Goal: Task Accomplishment & Management: Complete application form

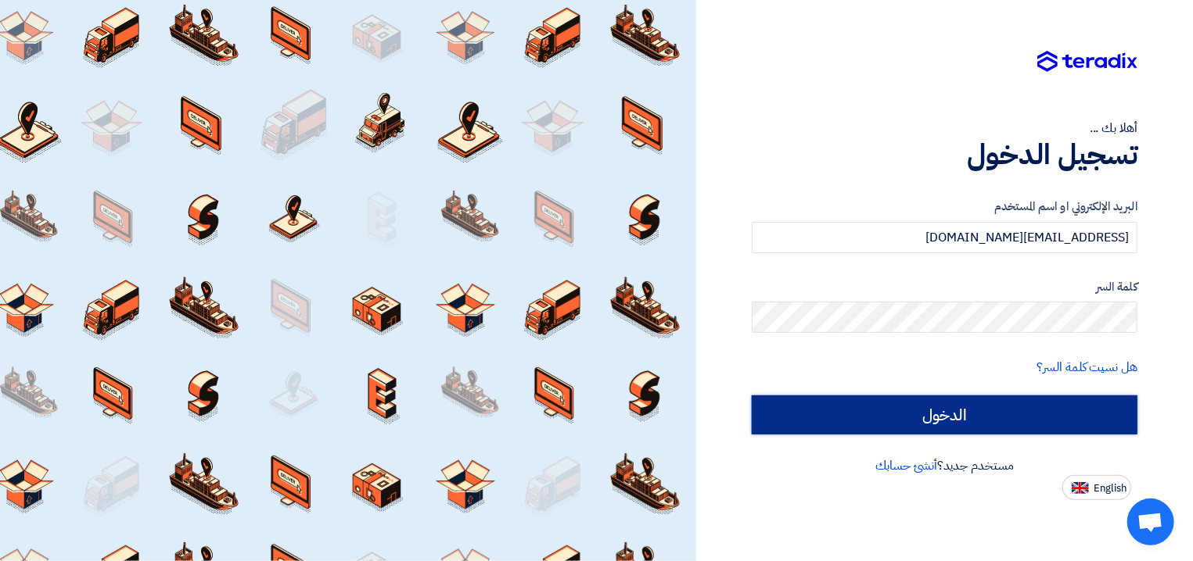
click at [917, 418] on input "الدخول" at bounding box center [945, 415] width 386 height 39
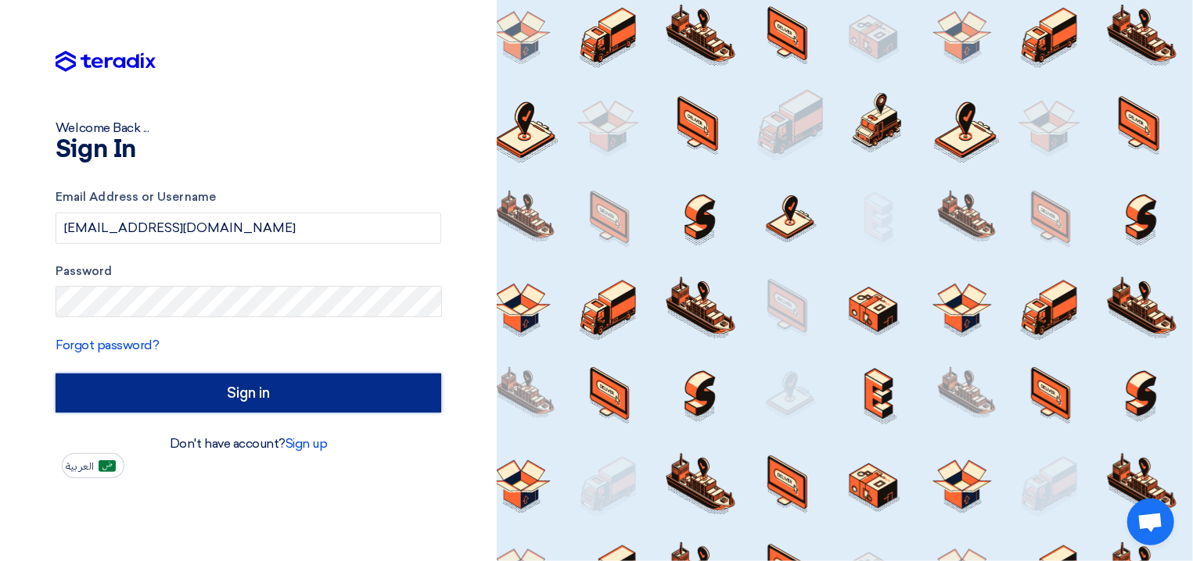
type input "Sign in"
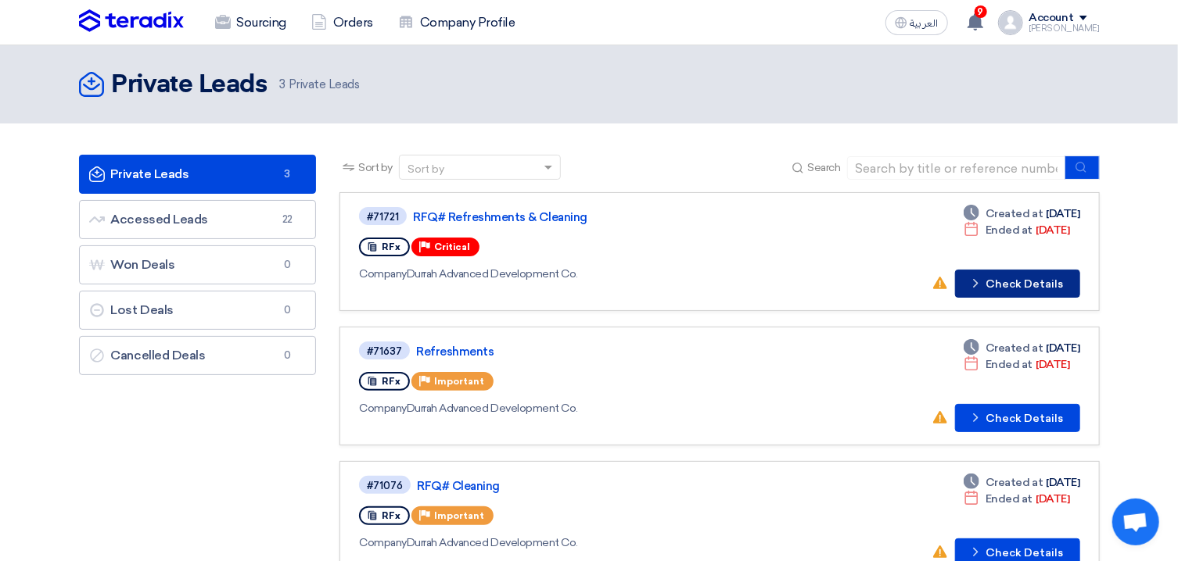
click at [1041, 283] on button "Check details Check Details" at bounding box center [1017, 284] width 125 height 28
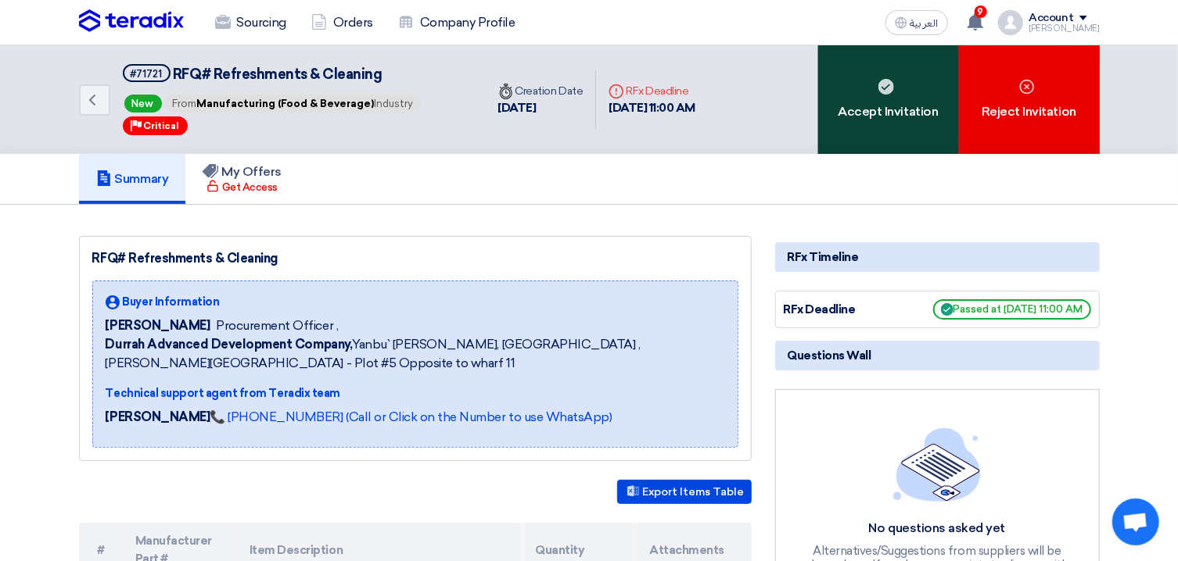
click at [910, 107] on div "Accept Invitation" at bounding box center [888, 99] width 141 height 109
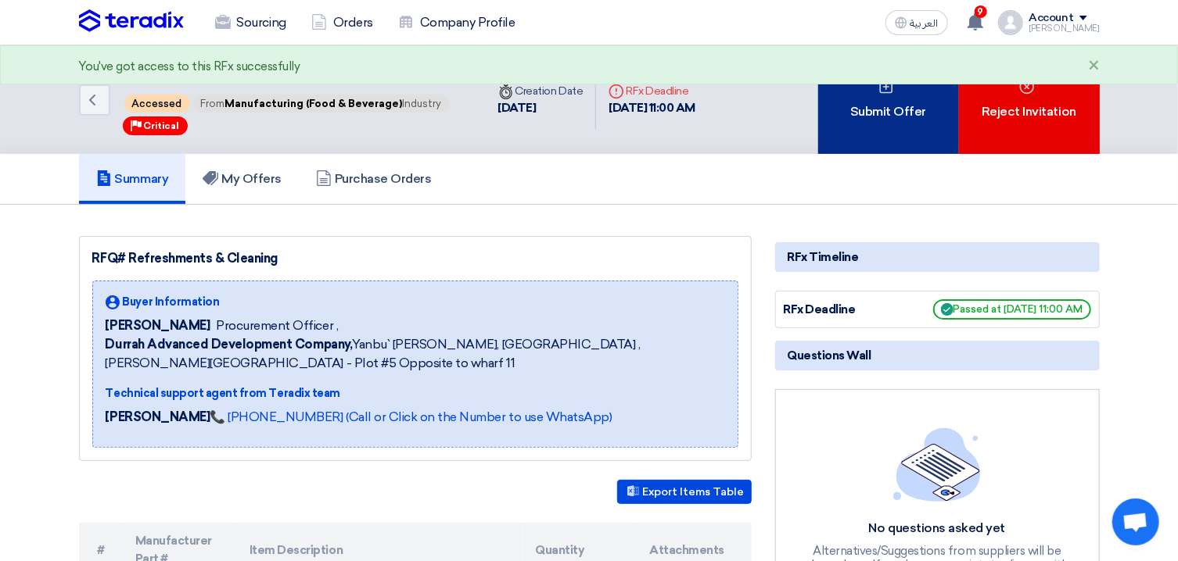
click at [931, 115] on div "Submit Offer" at bounding box center [888, 99] width 141 height 109
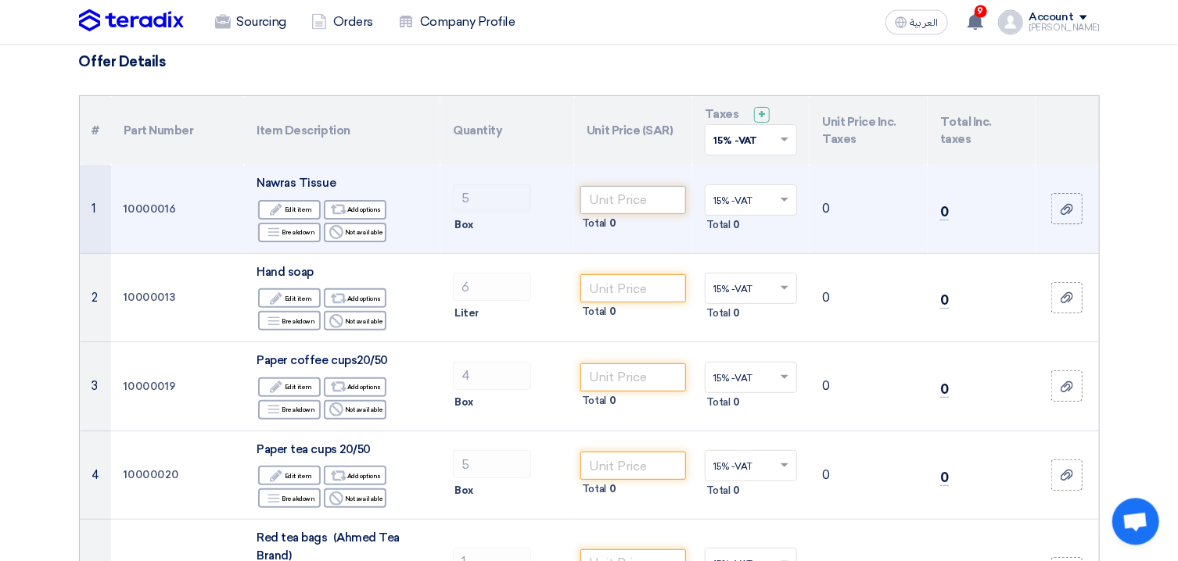
scroll to position [84, 0]
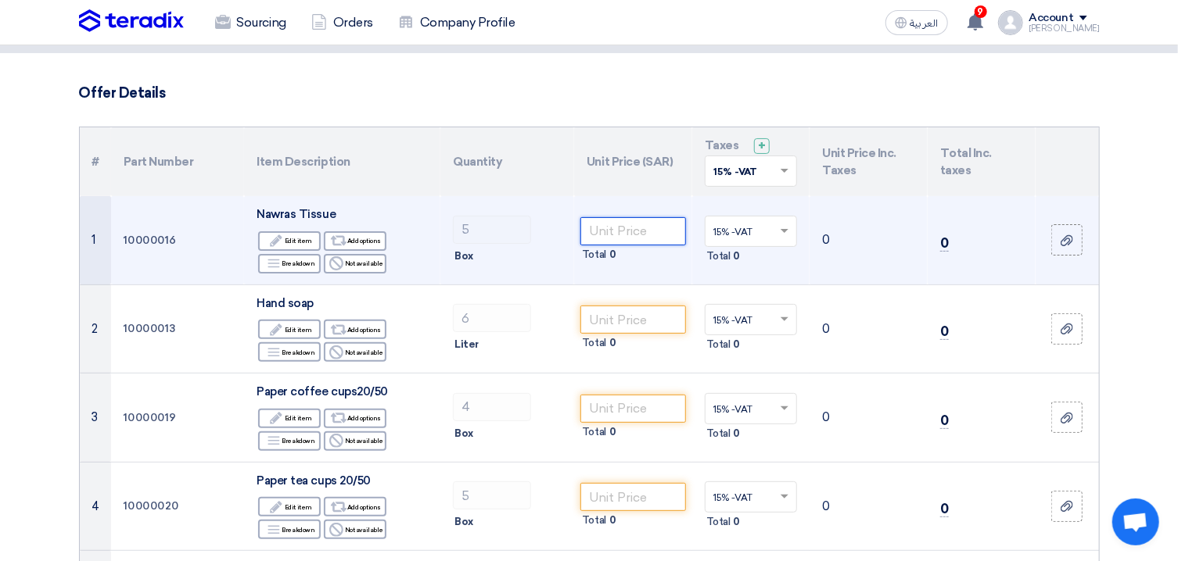
click at [645, 234] on input "number" at bounding box center [633, 231] width 106 height 28
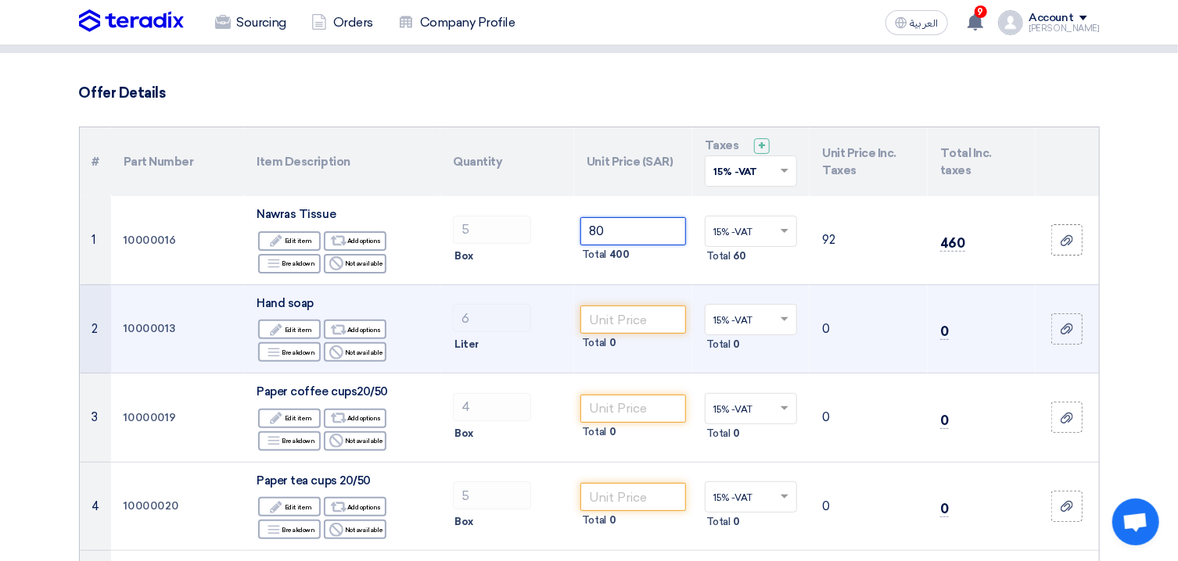
type input "80"
click at [527, 291] on td "6 Liter" at bounding box center [507, 329] width 134 height 89
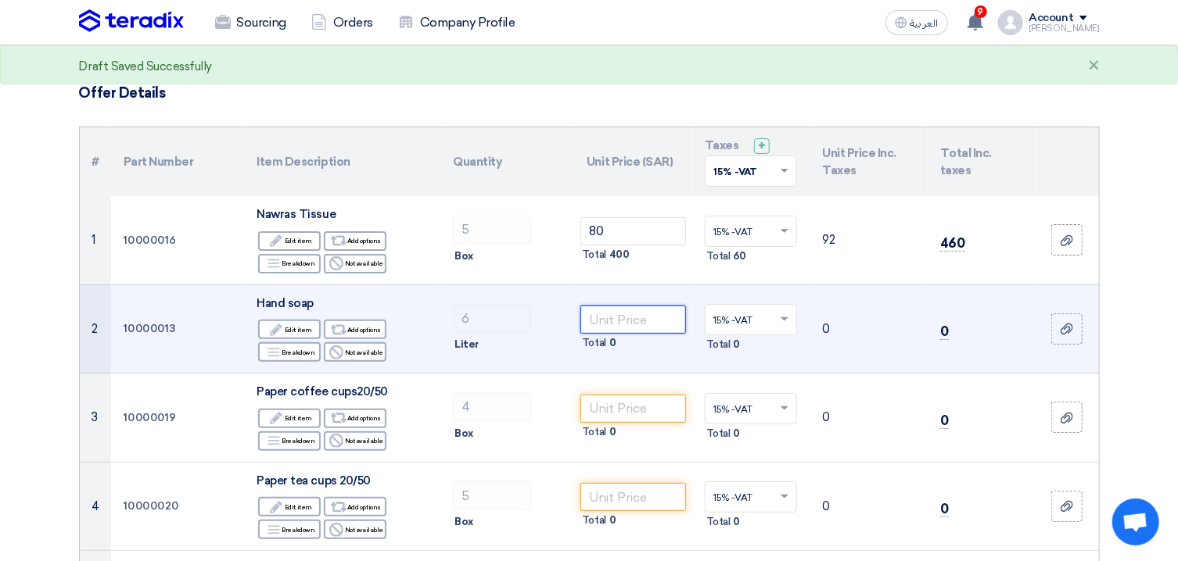
click at [633, 324] on input "number" at bounding box center [633, 320] width 106 height 28
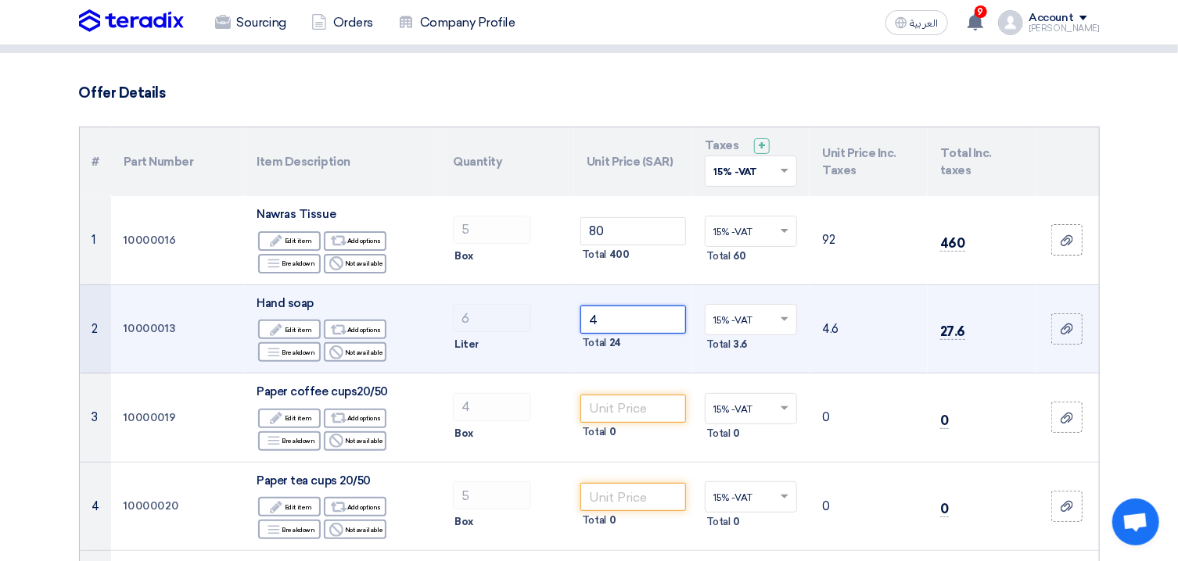
type input "4"
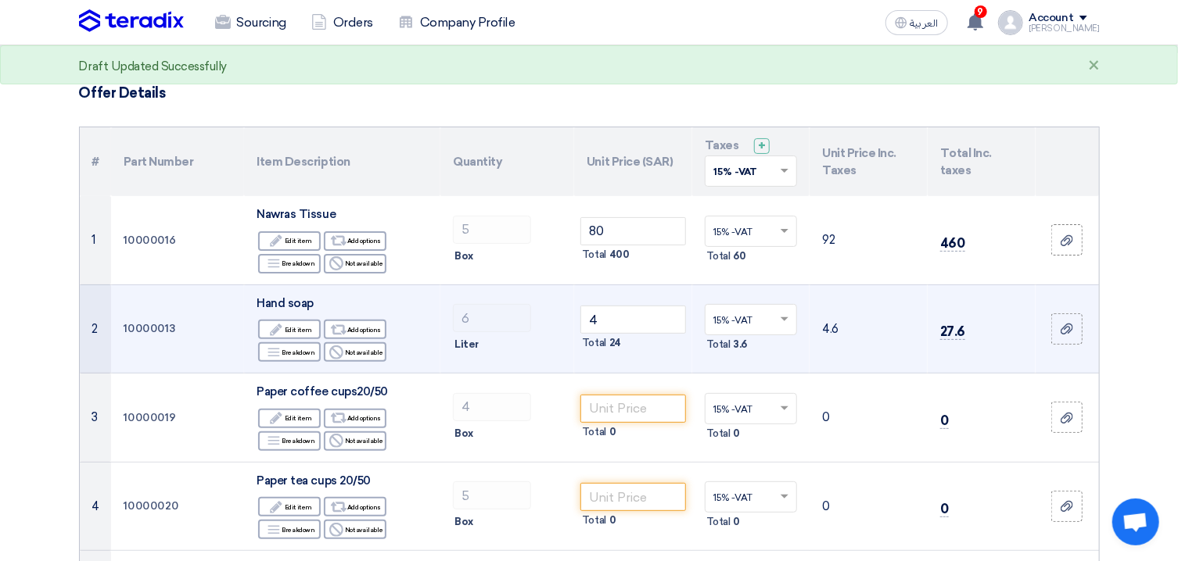
click at [519, 334] on td "6 Liter" at bounding box center [507, 329] width 134 height 89
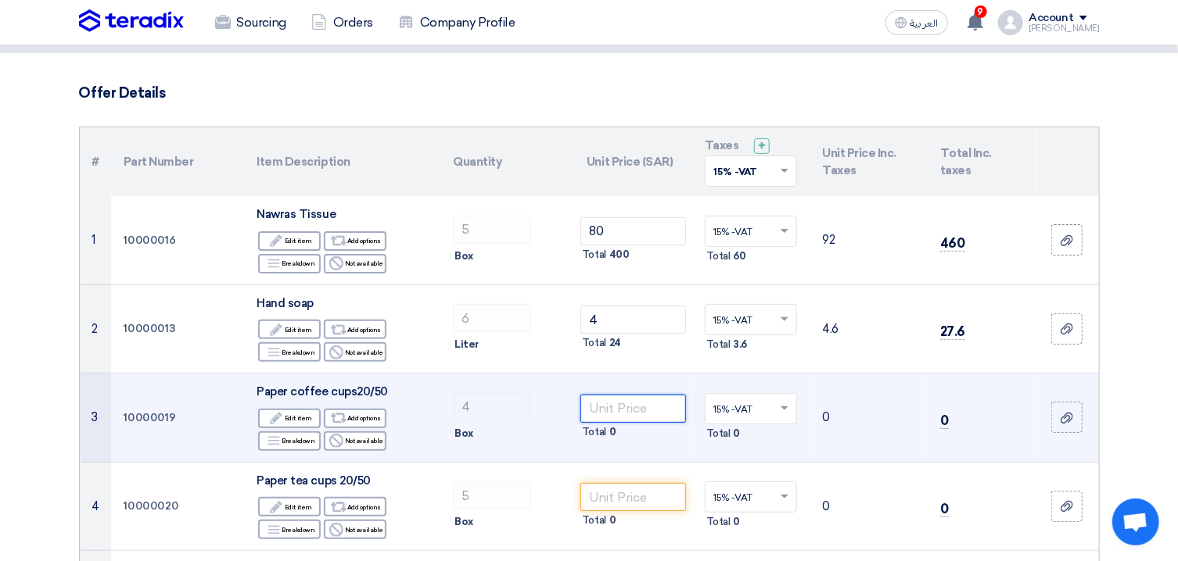
click at [623, 404] on input "number" at bounding box center [633, 409] width 106 height 28
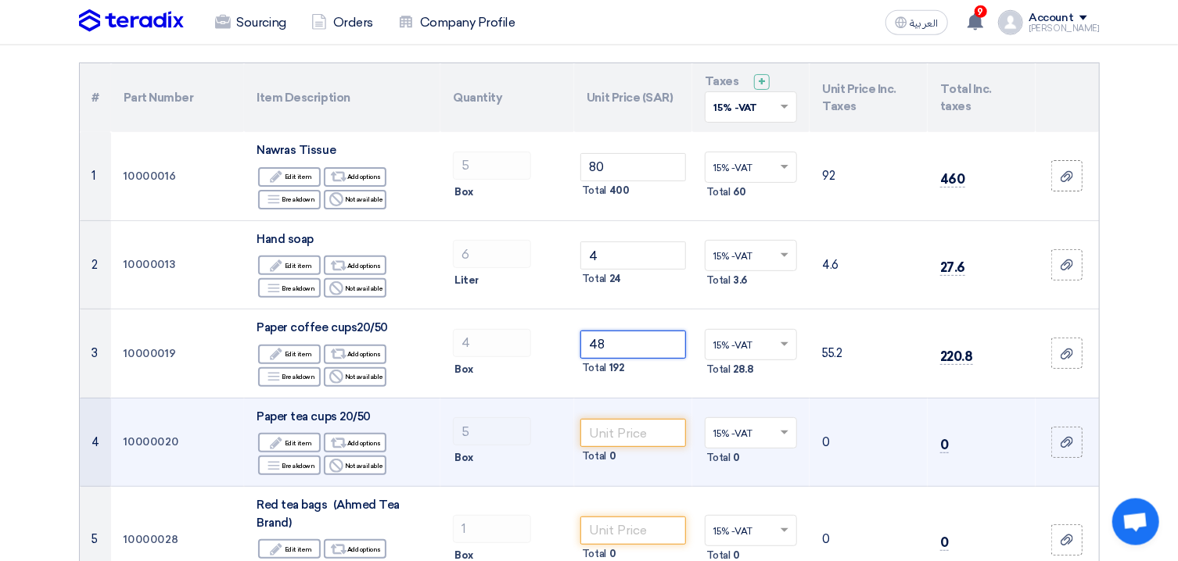
scroll to position [251, 0]
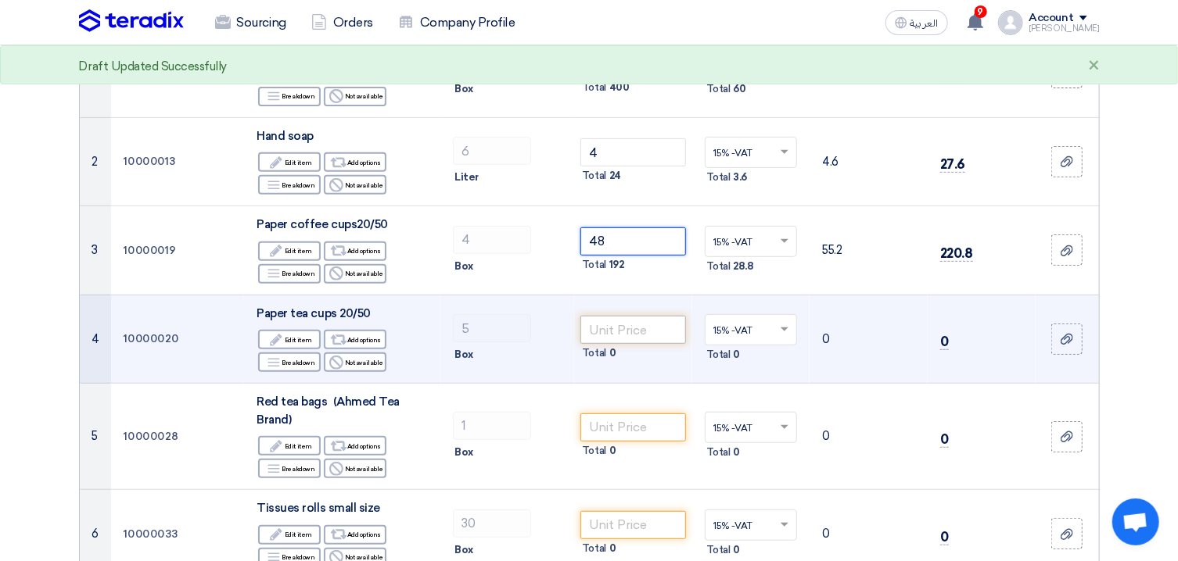
type input "48"
click at [635, 326] on input "number" at bounding box center [633, 330] width 106 height 28
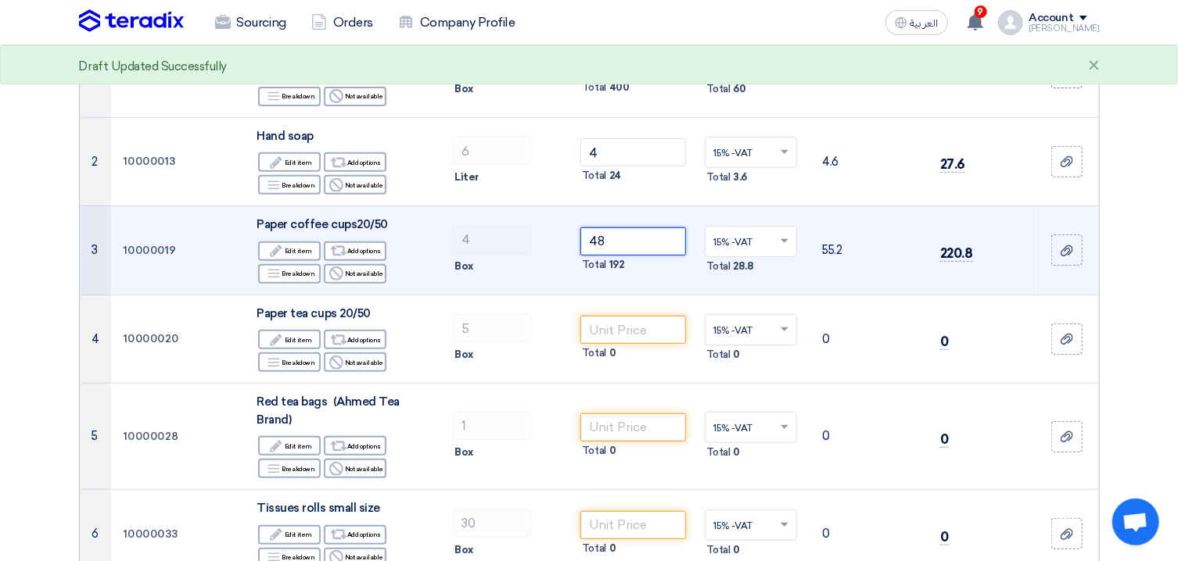
click at [626, 238] on input "48" at bounding box center [633, 242] width 106 height 28
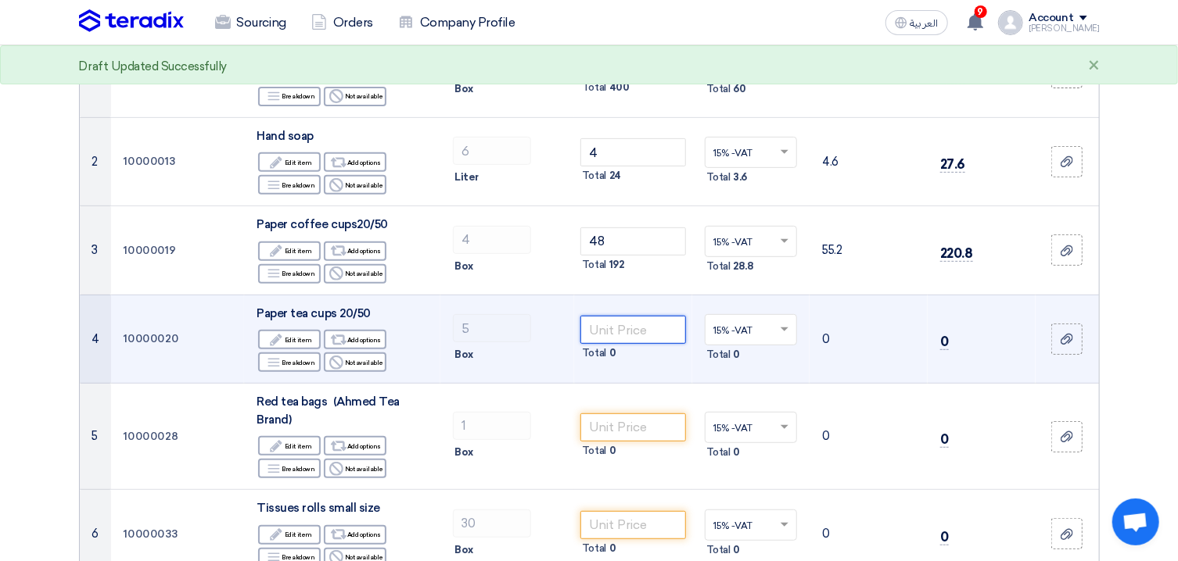
click at [614, 328] on input "number" at bounding box center [633, 330] width 106 height 28
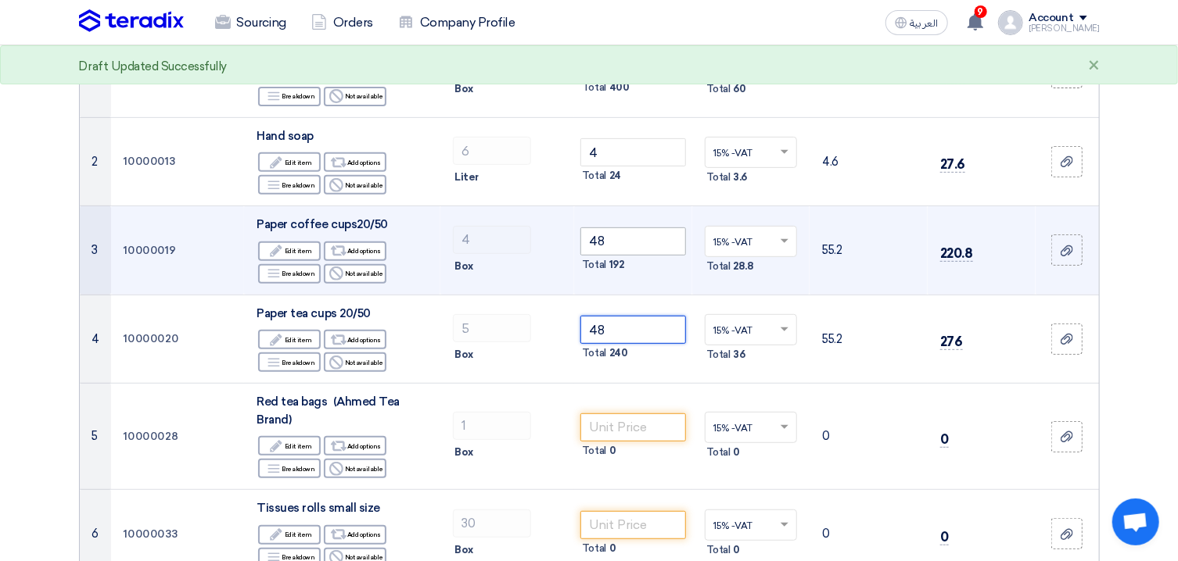
type input "48"
click at [604, 241] on input "48" at bounding box center [633, 242] width 106 height 28
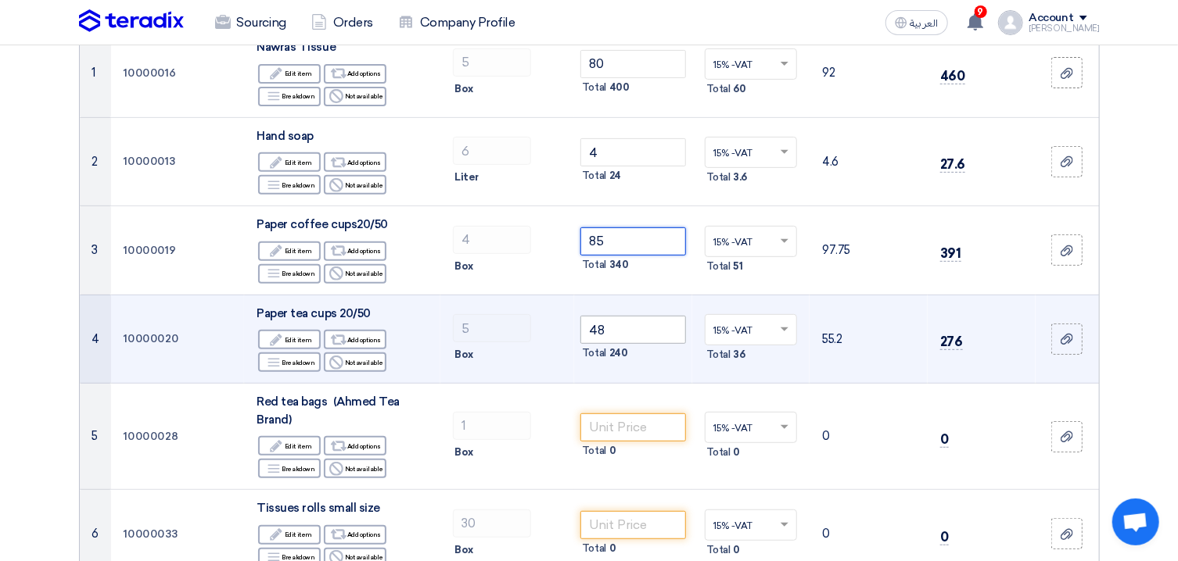
type input "85"
click at [639, 327] on input "48" at bounding box center [633, 330] width 106 height 28
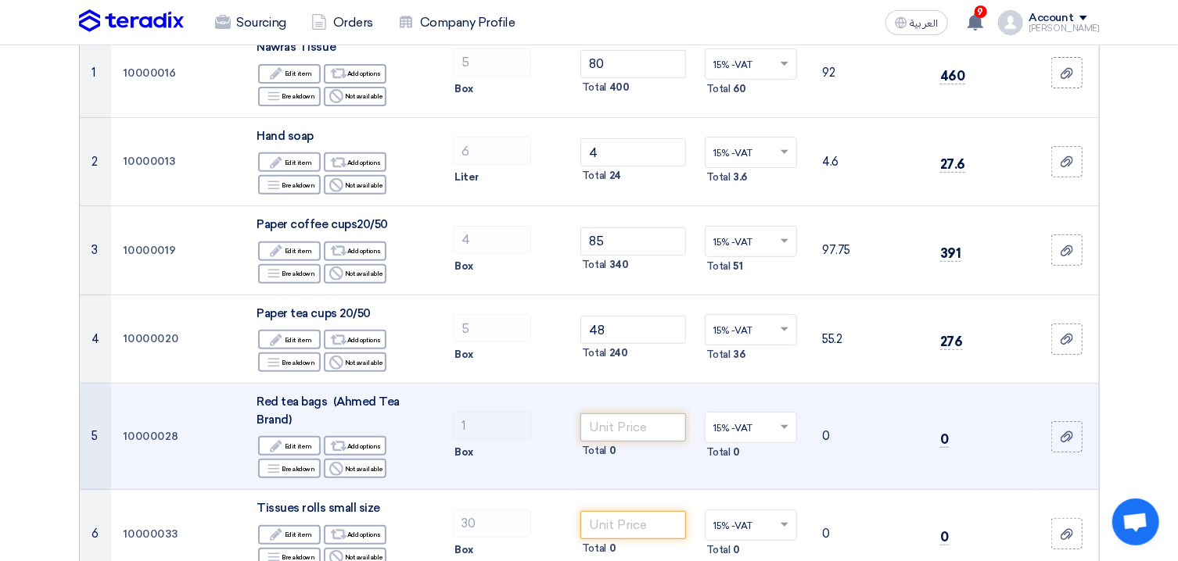
drag, startPoint x: 631, startPoint y: 410, endPoint x: 631, endPoint y: 418, distance: 8.6
click at [631, 411] on td "Total 0" at bounding box center [633, 437] width 118 height 106
click at [631, 427] on input "number" at bounding box center [633, 428] width 106 height 28
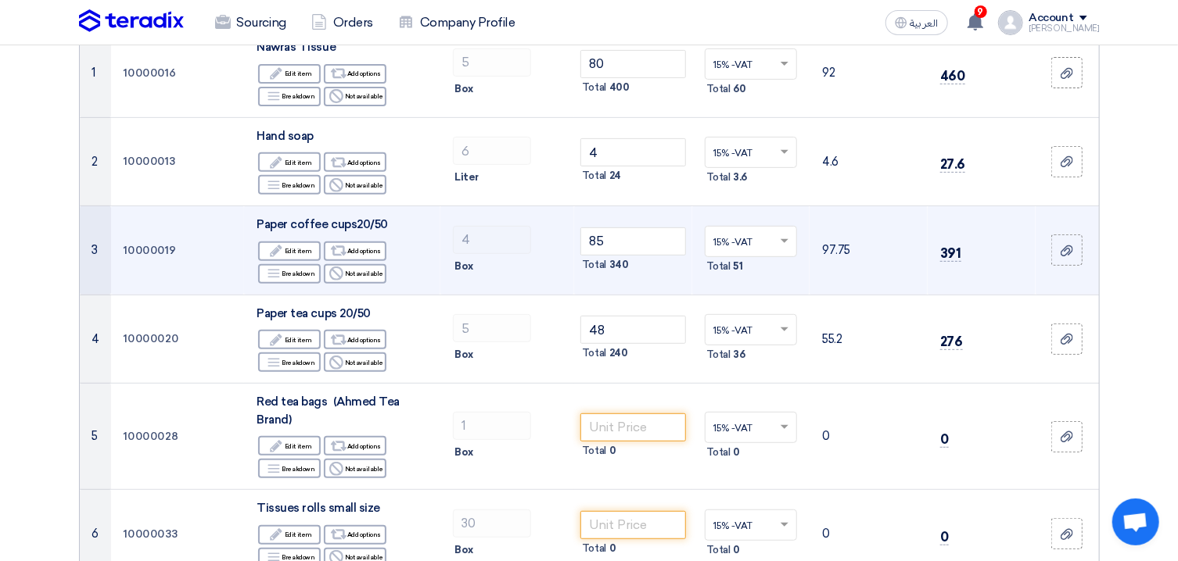
scroll to position [335, 0]
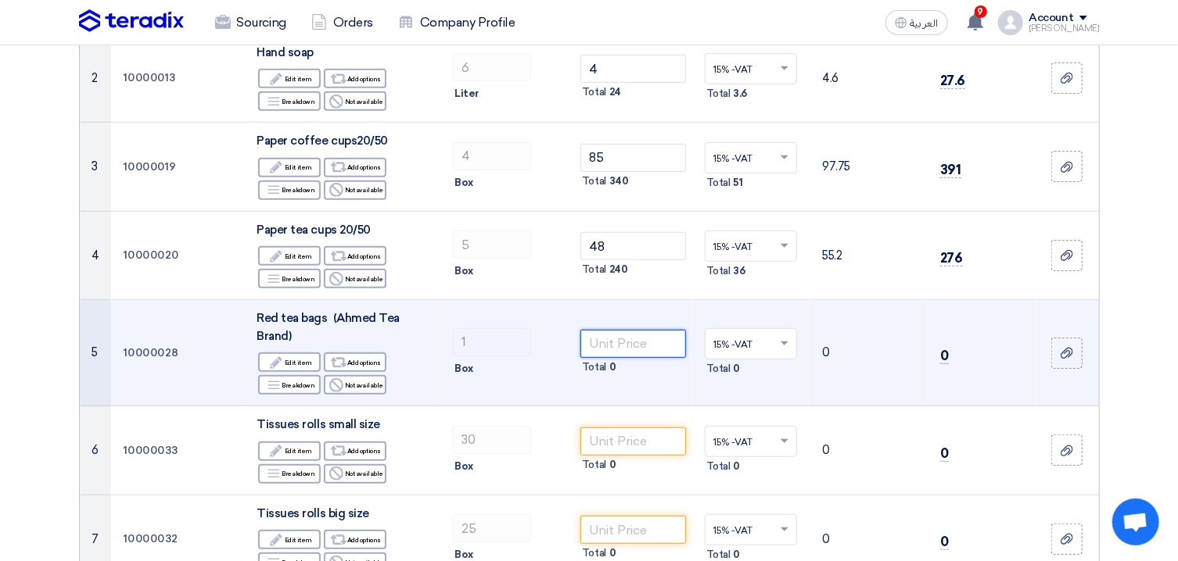
click at [654, 343] on input "number" at bounding box center [633, 344] width 106 height 28
type input "48"
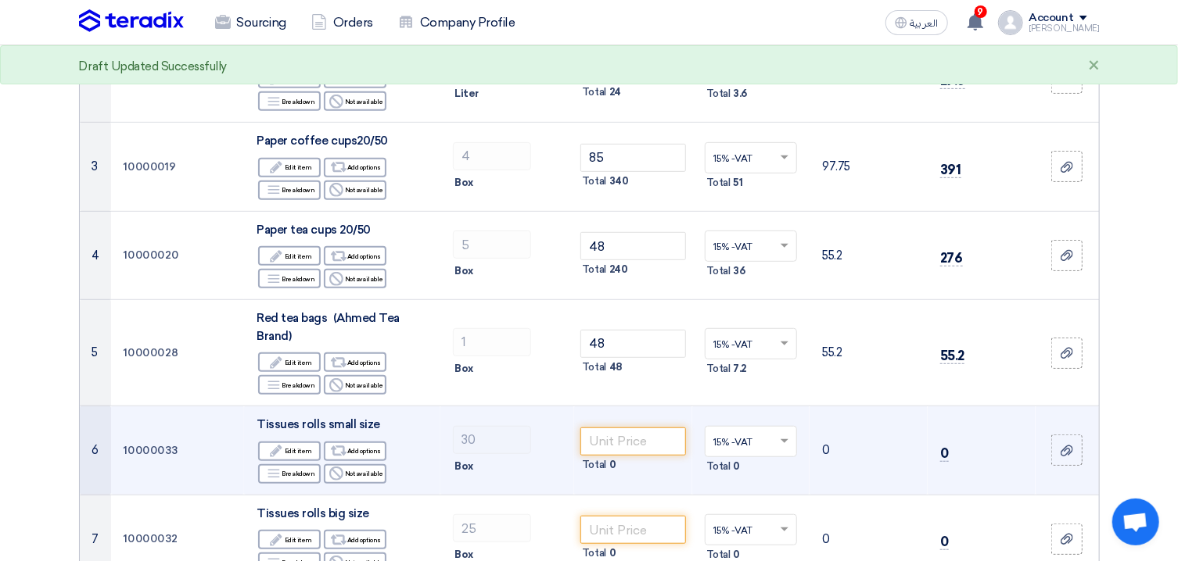
click at [633, 427] on td "Total 0" at bounding box center [633, 451] width 118 height 89
click at [629, 437] on input "number" at bounding box center [633, 442] width 106 height 28
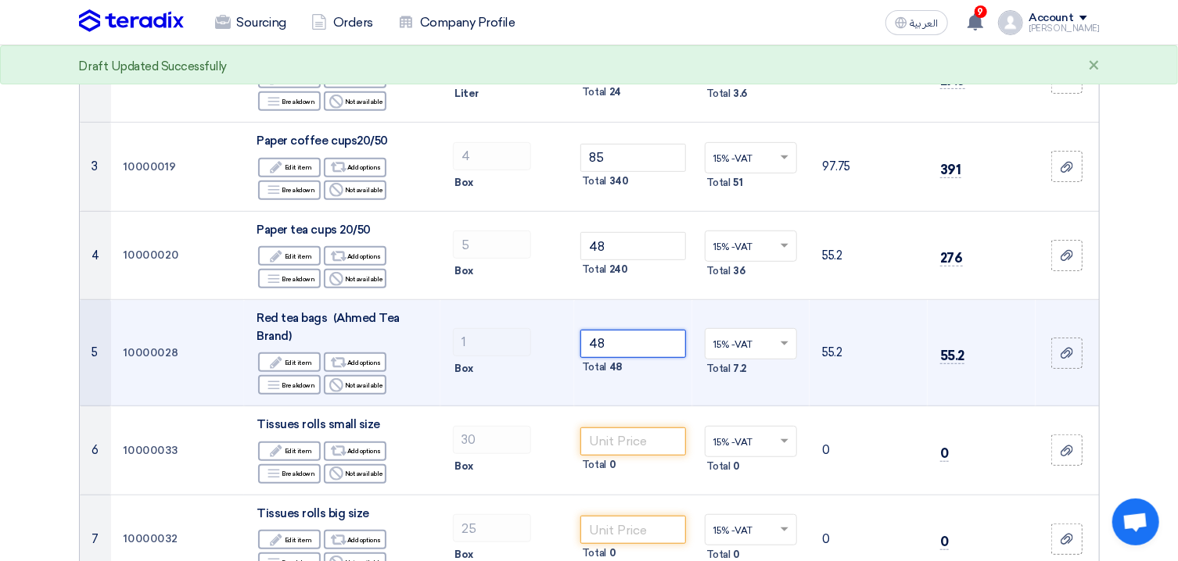
click at [590, 341] on input "48" at bounding box center [633, 344] width 106 height 28
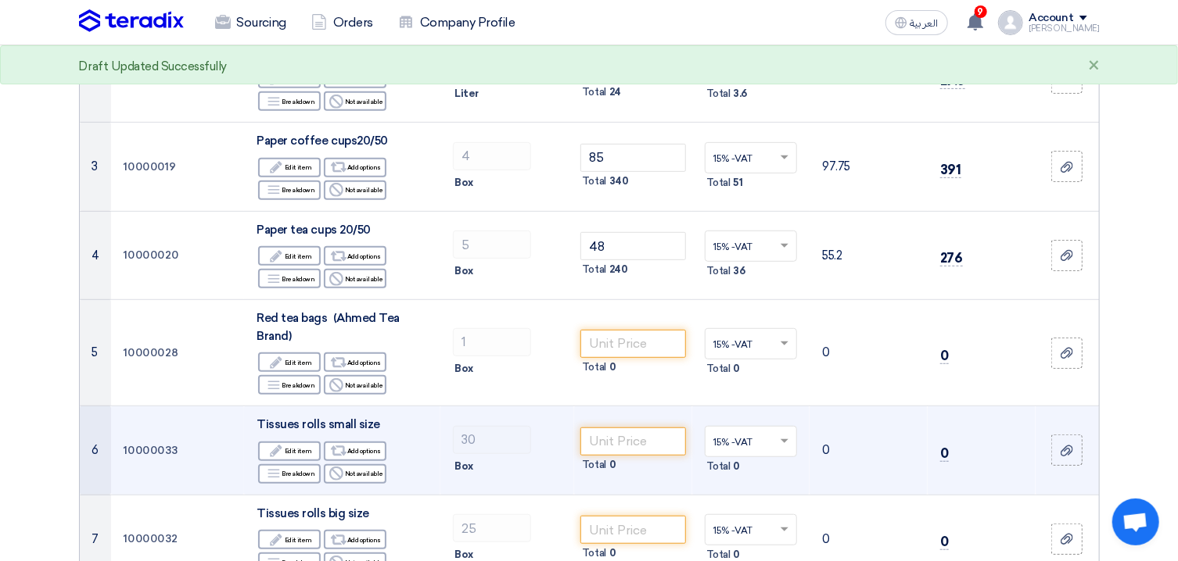
click at [649, 422] on td "Total 0" at bounding box center [633, 451] width 118 height 89
click at [647, 435] on input "number" at bounding box center [633, 442] width 106 height 28
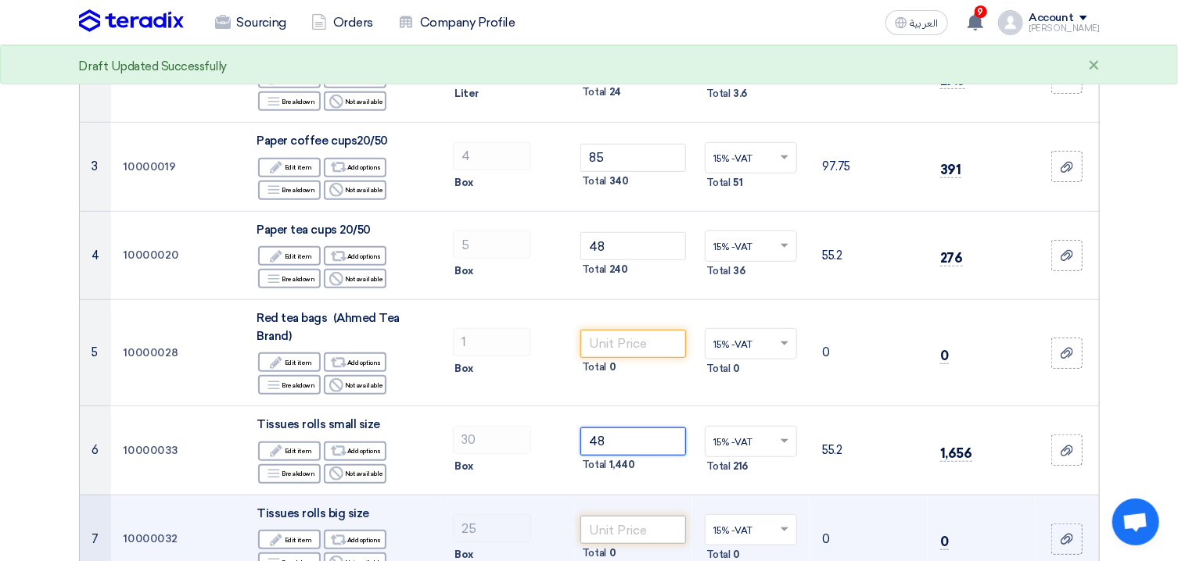
type input "48"
click at [639, 536] on input "number" at bounding box center [633, 530] width 106 height 28
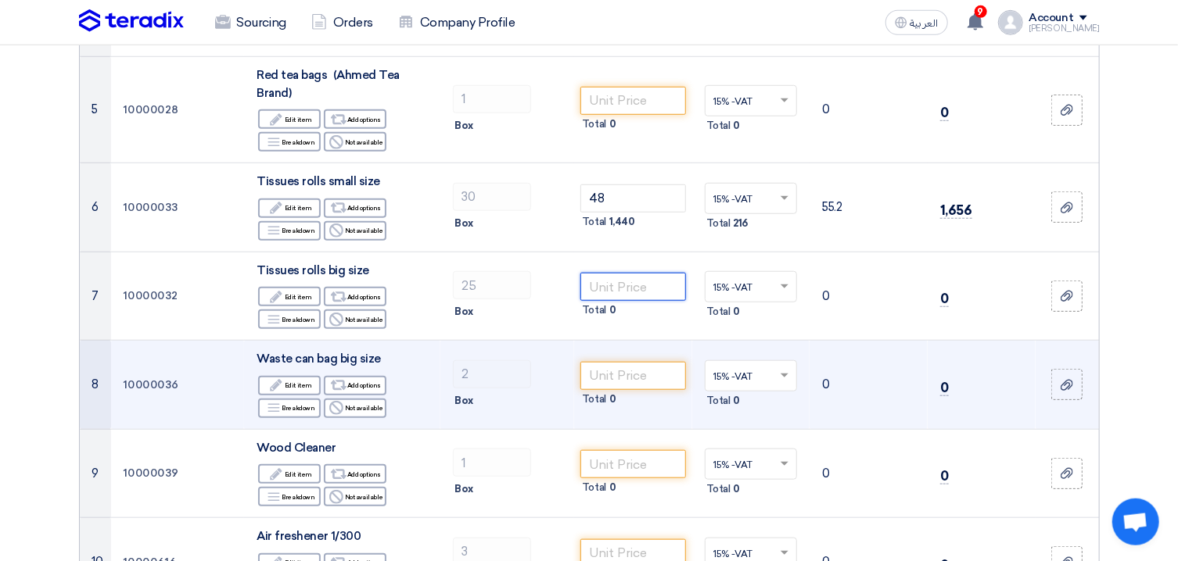
scroll to position [587, 0]
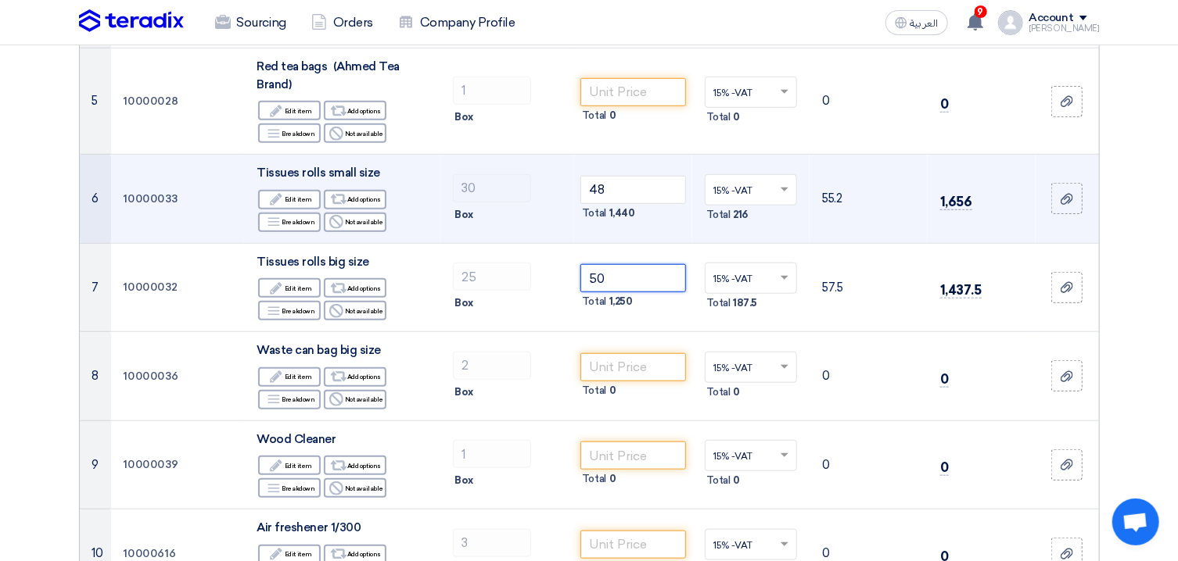
type input "50"
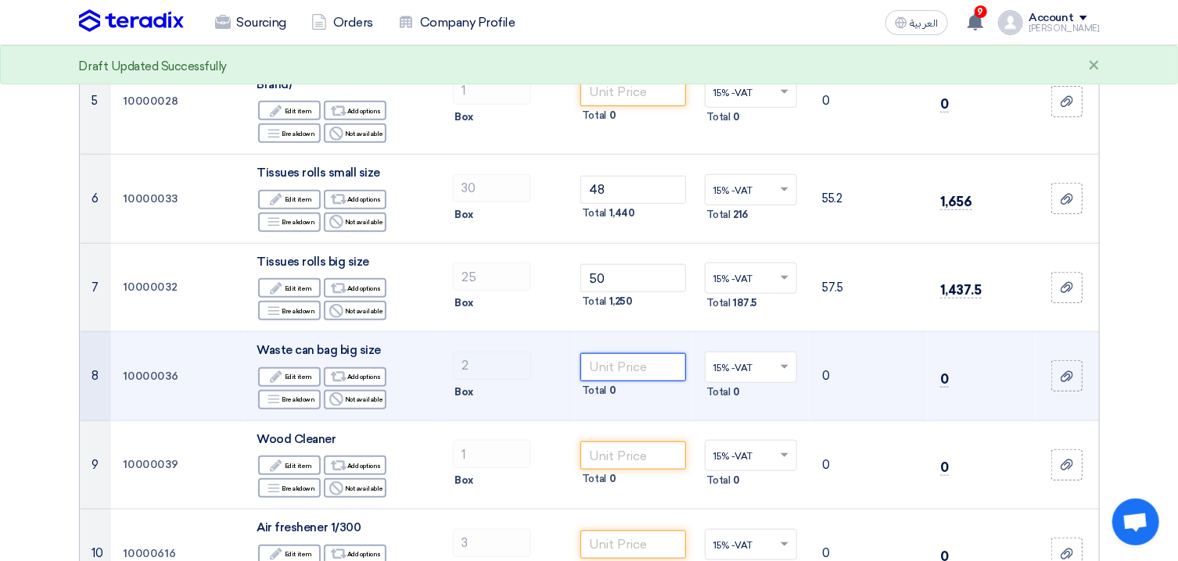
click at [622, 370] on input "number" at bounding box center [633, 367] width 106 height 28
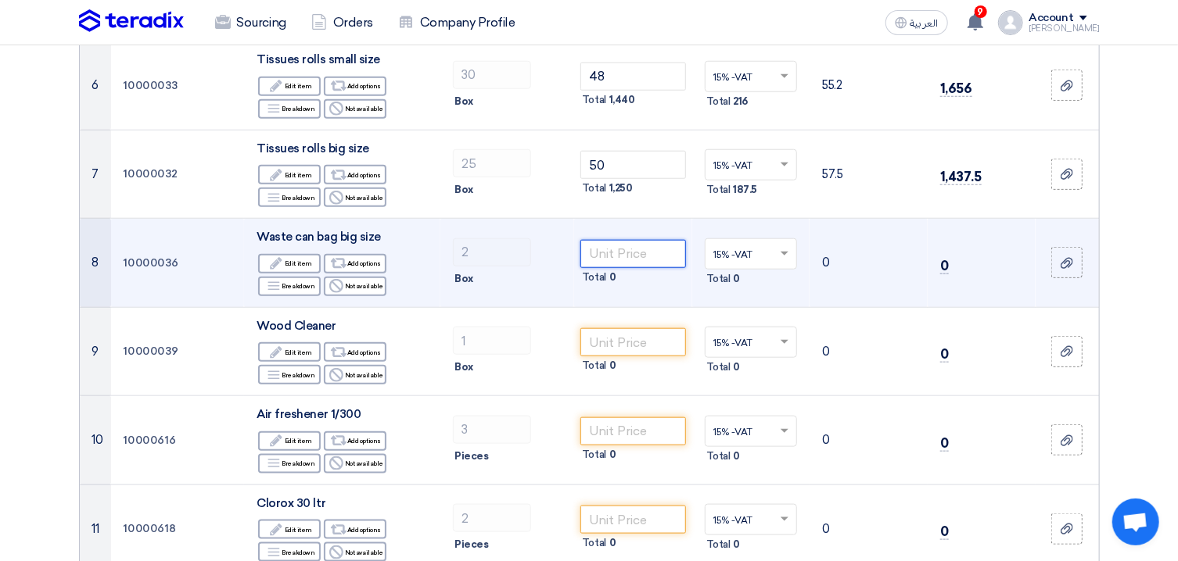
scroll to position [670, 0]
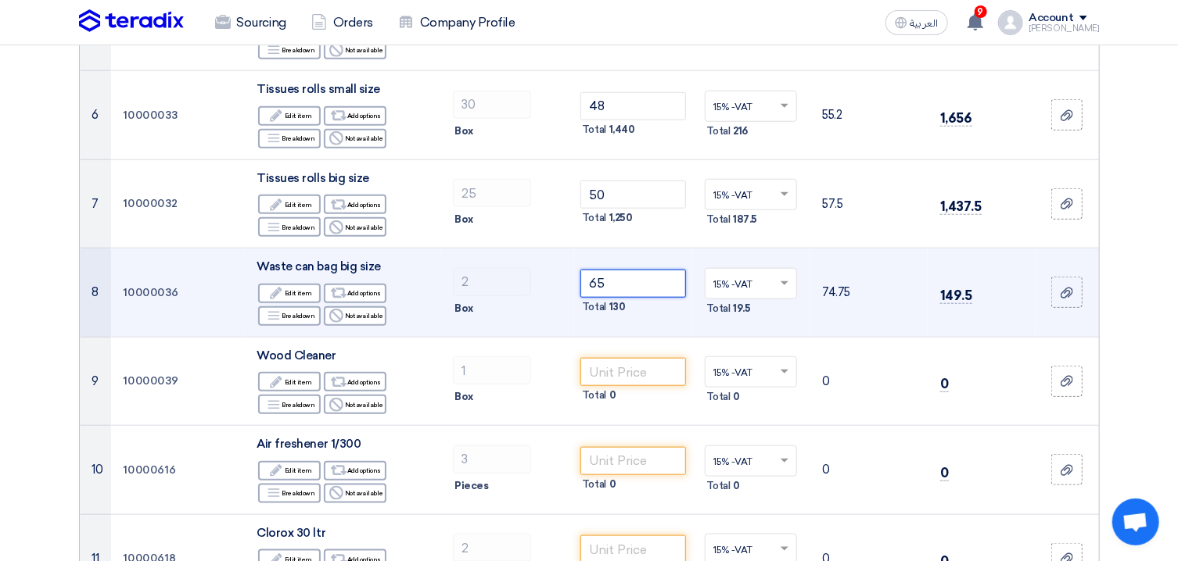
type input "65"
click at [524, 316] on div "Box" at bounding box center [507, 309] width 109 height 19
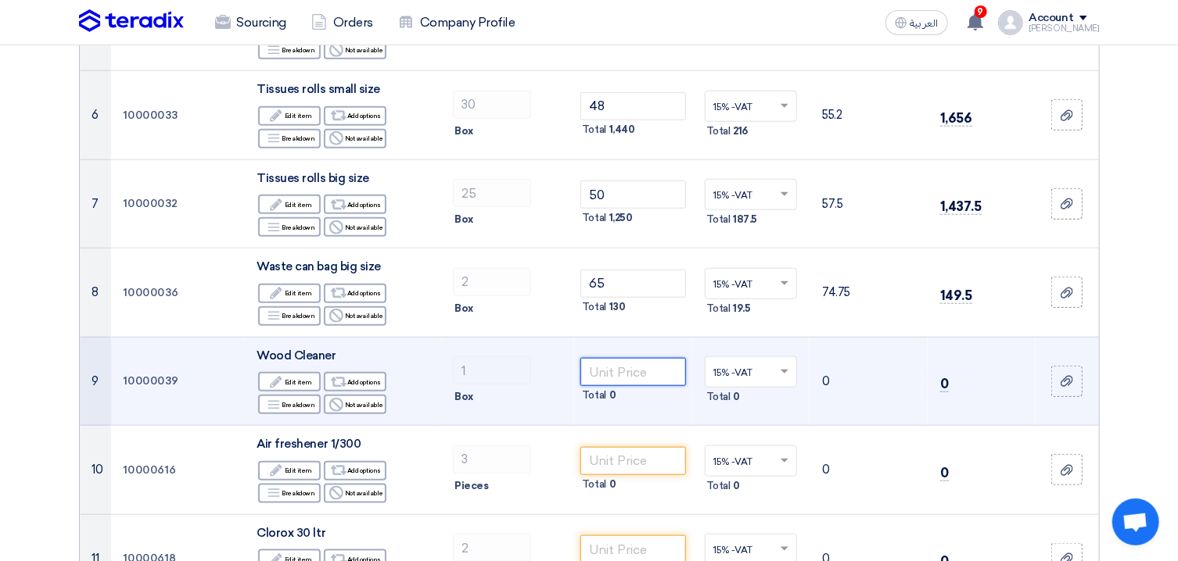
click at [615, 375] on input "number" at bounding box center [633, 372] width 106 height 28
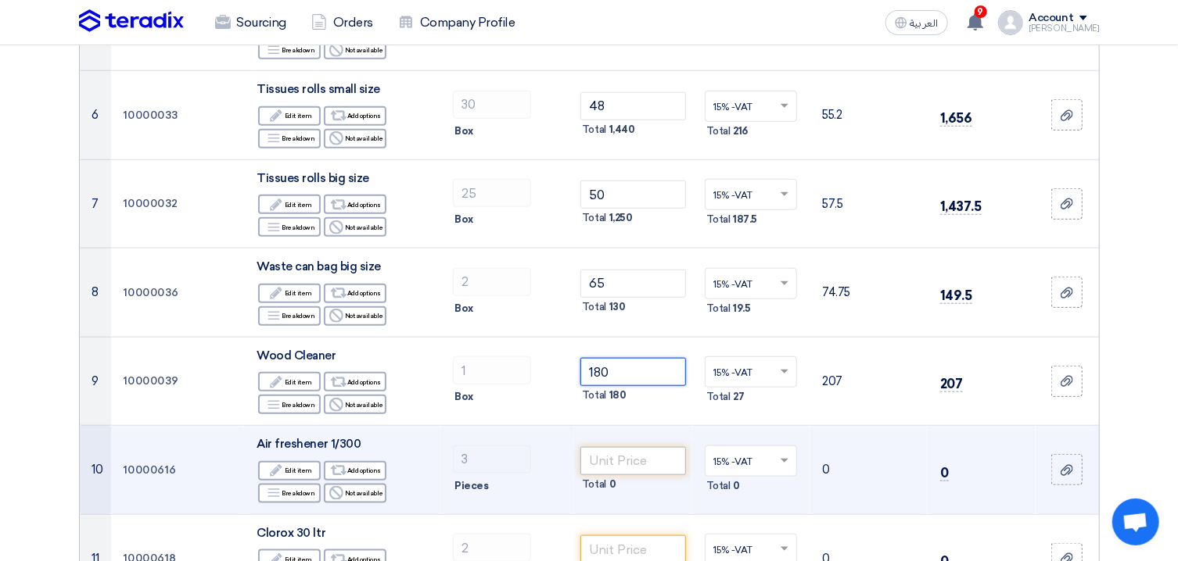
type input "180"
click at [630, 462] on input "number" at bounding box center [633, 461] width 106 height 28
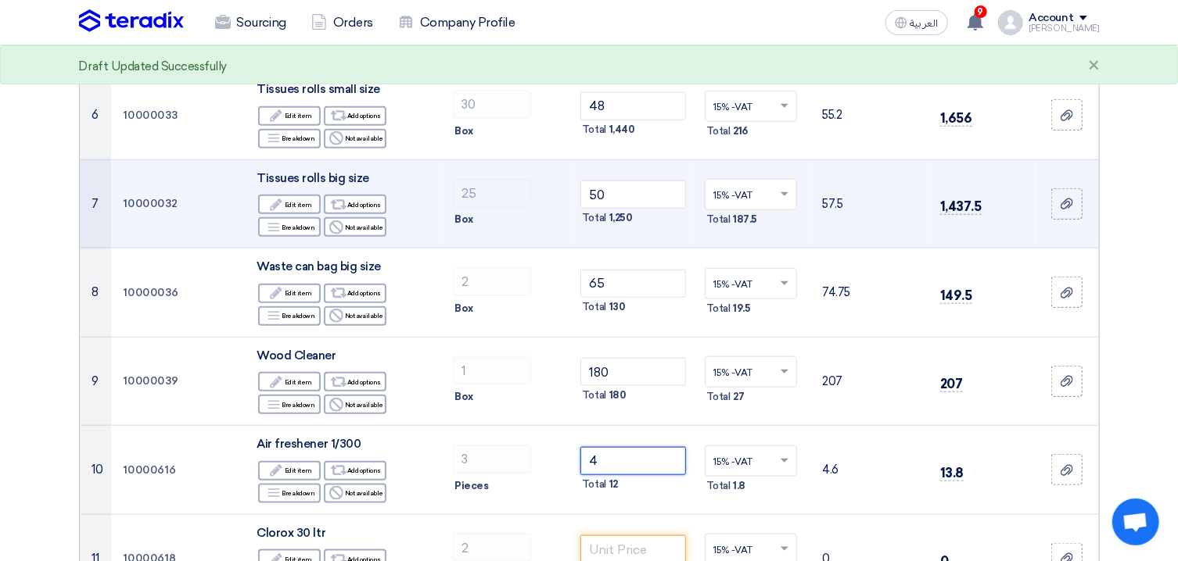
type input "5"
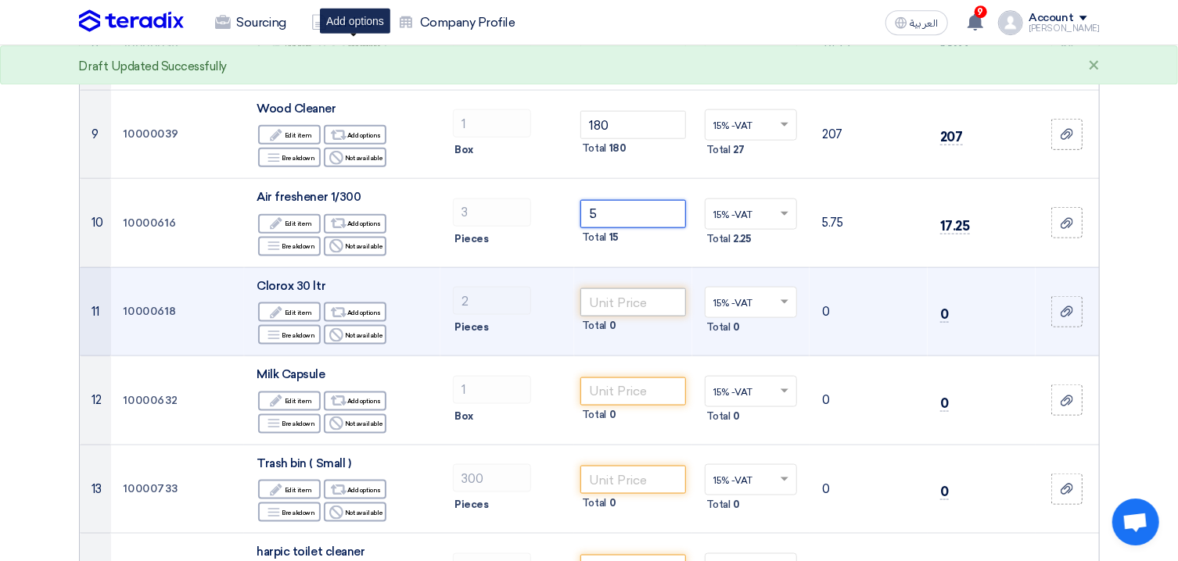
scroll to position [922, 0]
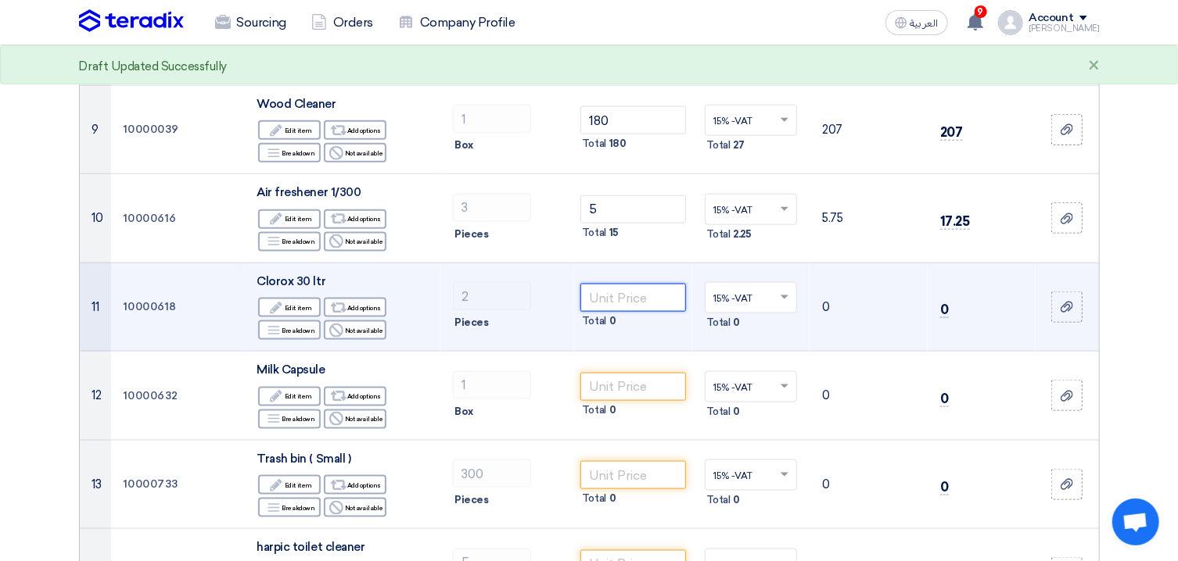
click at [615, 307] on input "number" at bounding box center [633, 298] width 106 height 28
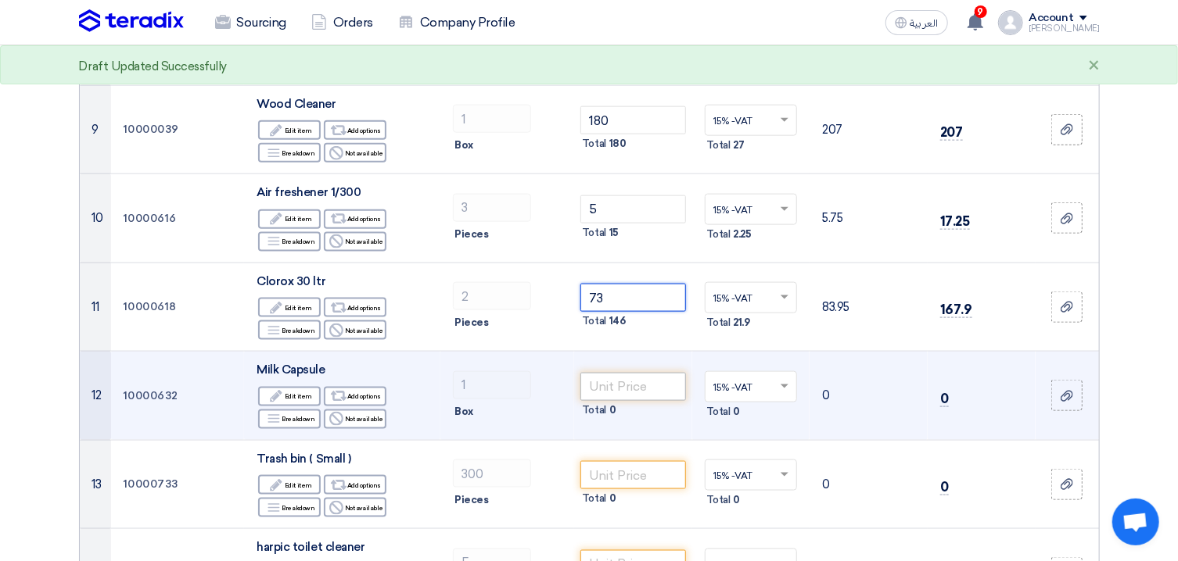
type input "73"
click at [626, 381] on input "number" at bounding box center [633, 387] width 106 height 28
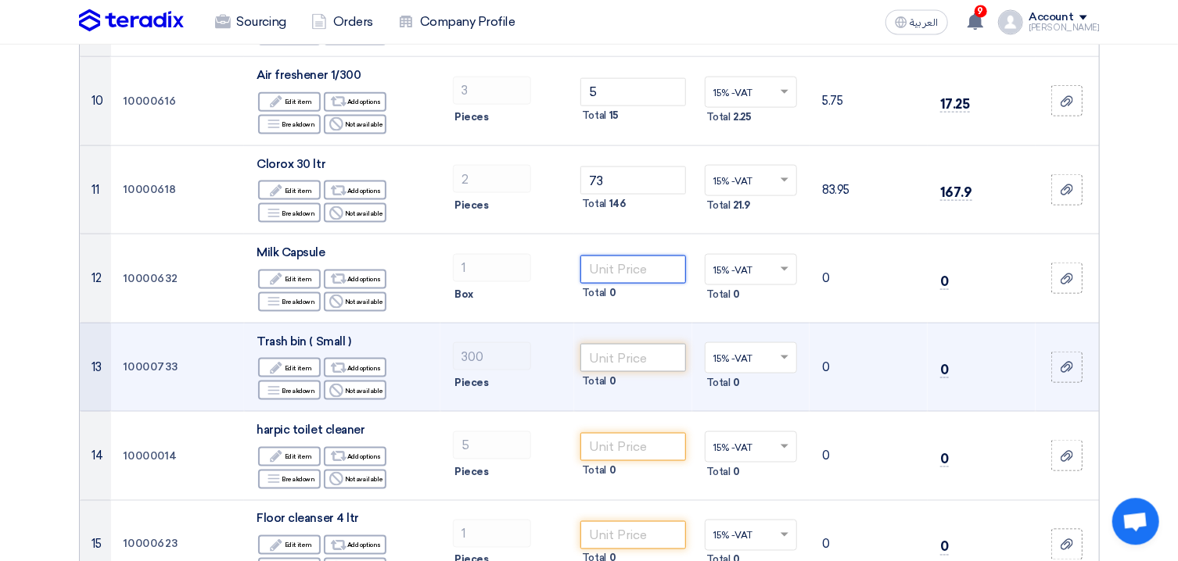
scroll to position [1089, 0]
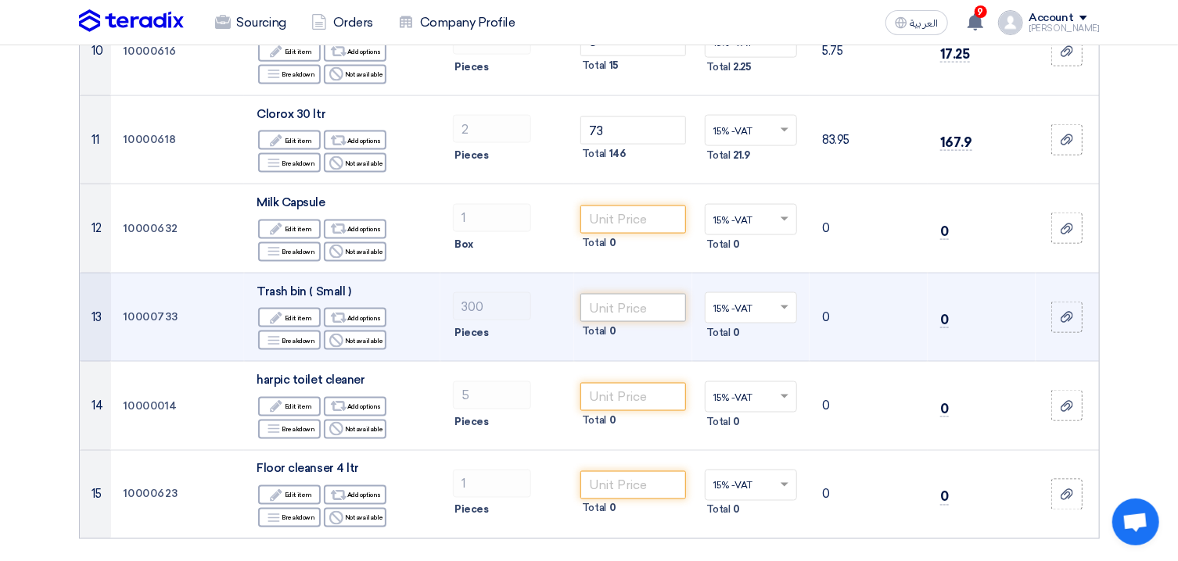
drag, startPoint x: 628, startPoint y: 294, endPoint x: 624, endPoint y: 308, distance: 14.6
click at [628, 298] on td "Total 0" at bounding box center [633, 317] width 118 height 89
click at [624, 314] on input "number" at bounding box center [633, 308] width 106 height 28
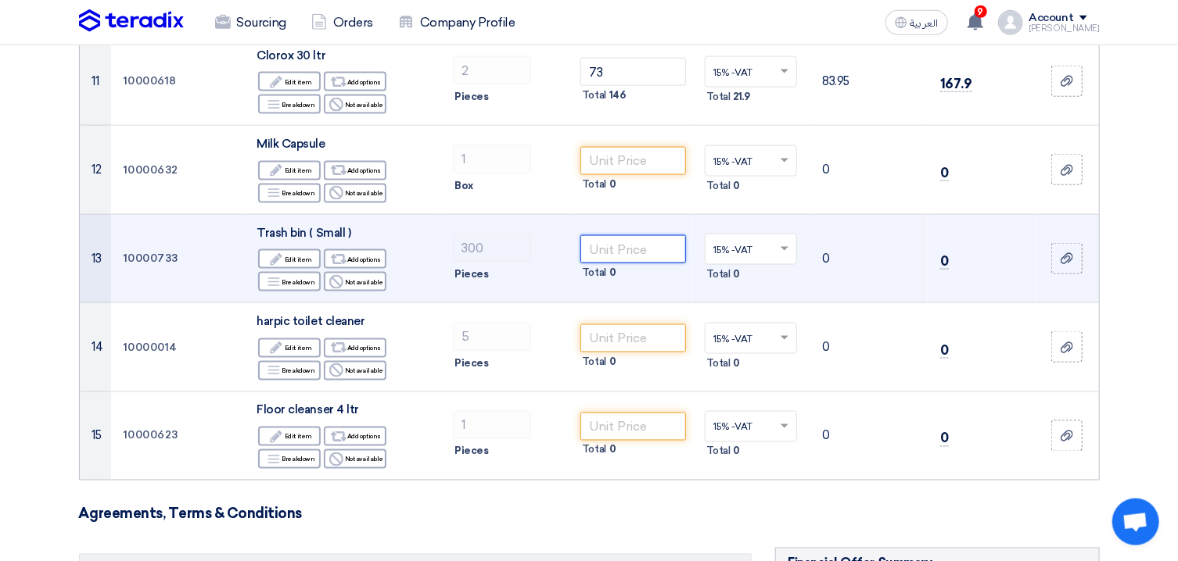
scroll to position [1173, 0]
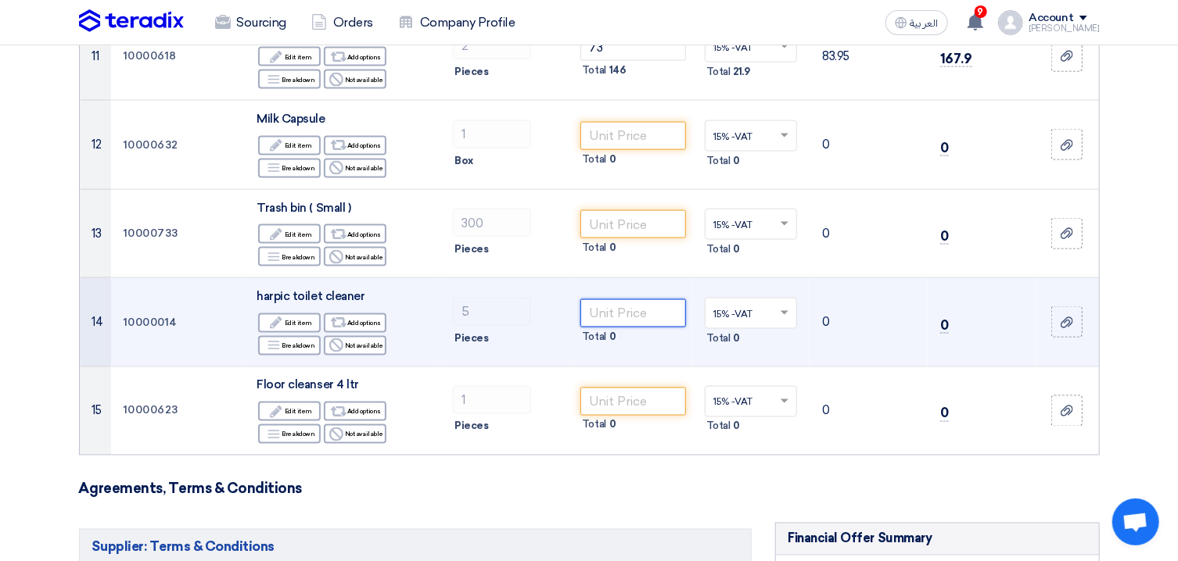
click at [643, 314] on input "number" at bounding box center [633, 314] width 106 height 28
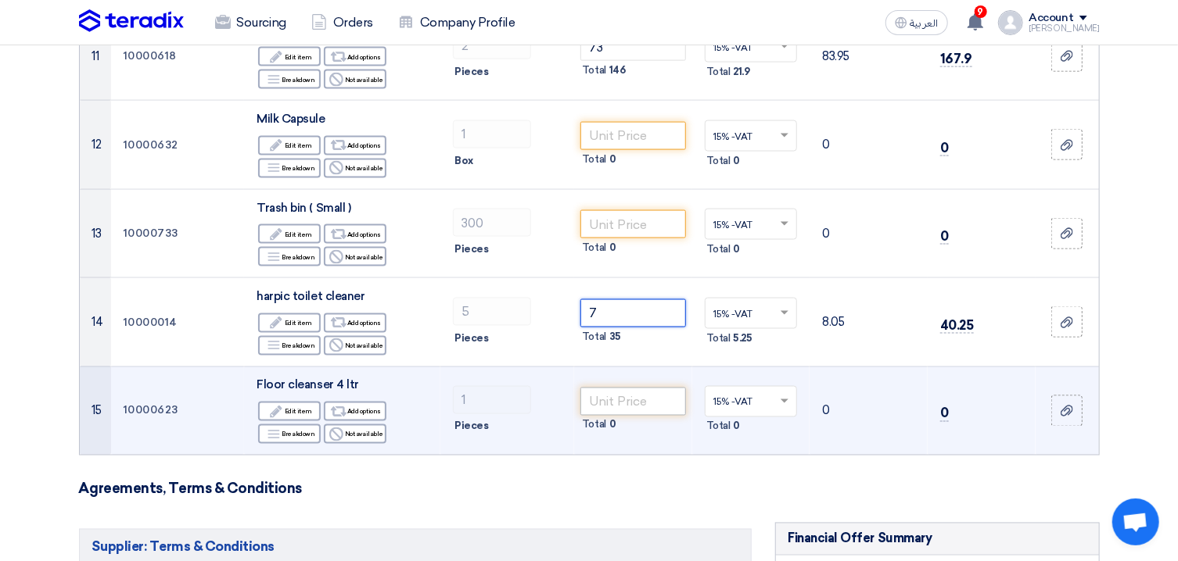
type input "7"
click at [631, 403] on input "number" at bounding box center [633, 402] width 106 height 28
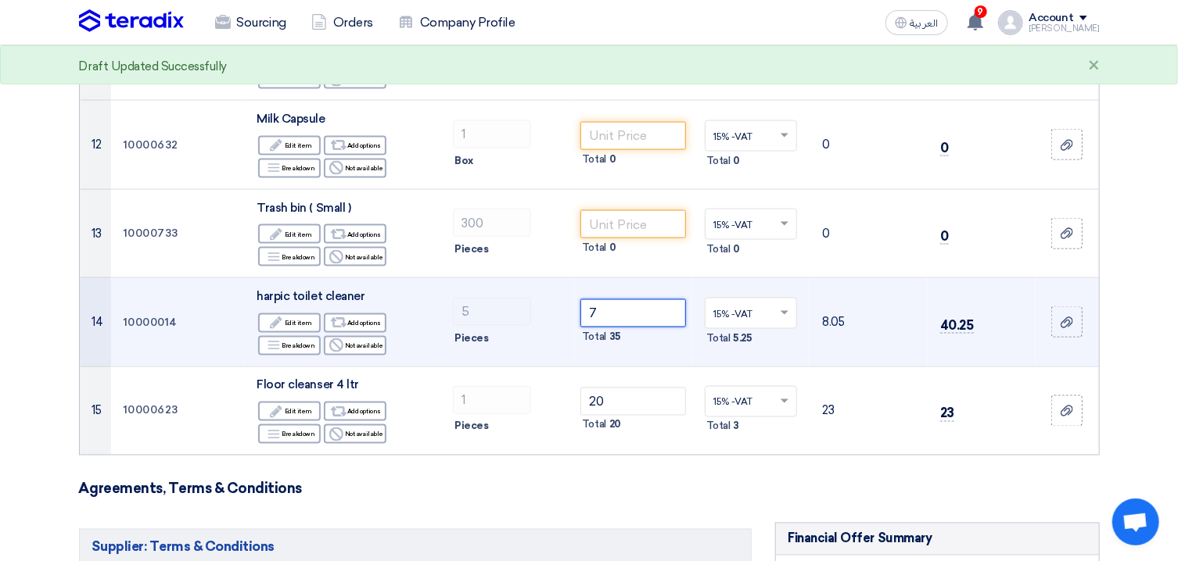
click at [612, 306] on input "7" at bounding box center [633, 314] width 106 height 28
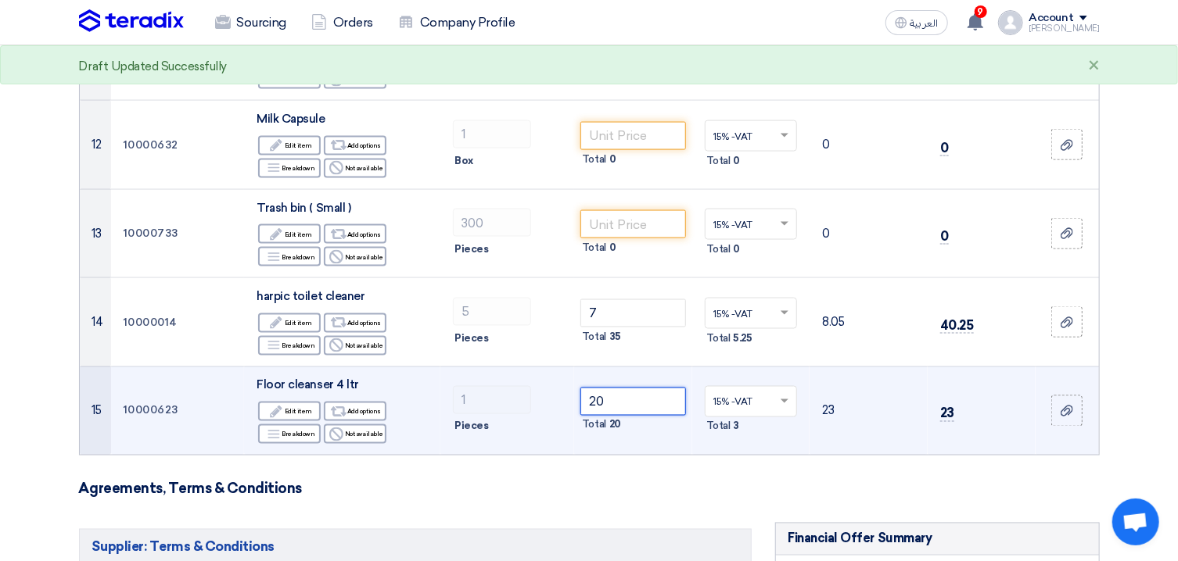
click at [626, 404] on input "20" at bounding box center [633, 402] width 106 height 28
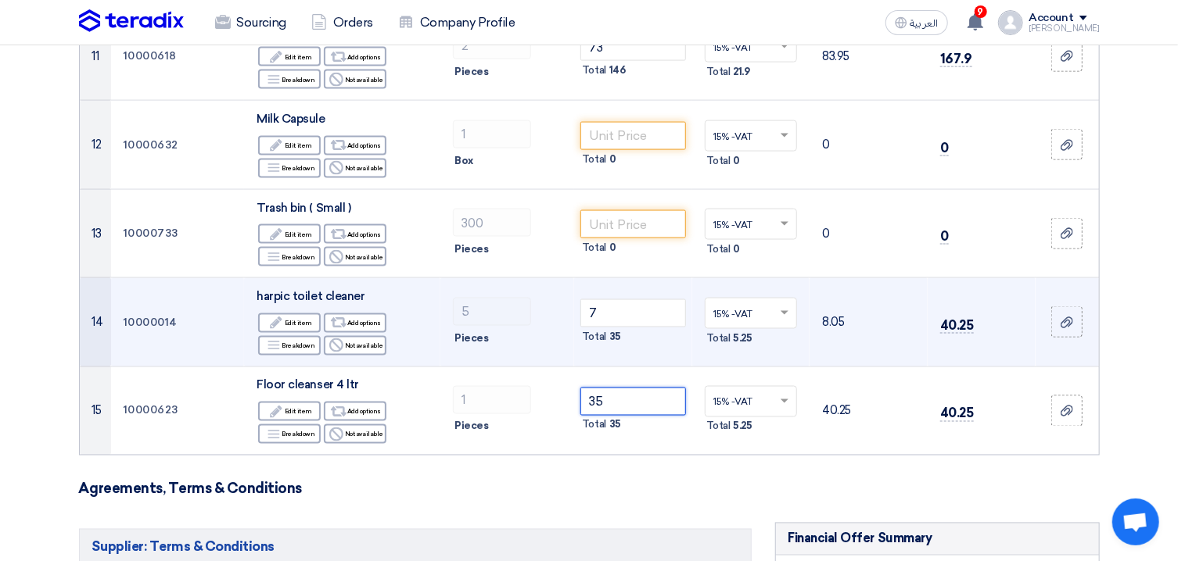
type input "35"
click at [541, 332] on div "Pieces" at bounding box center [507, 338] width 109 height 19
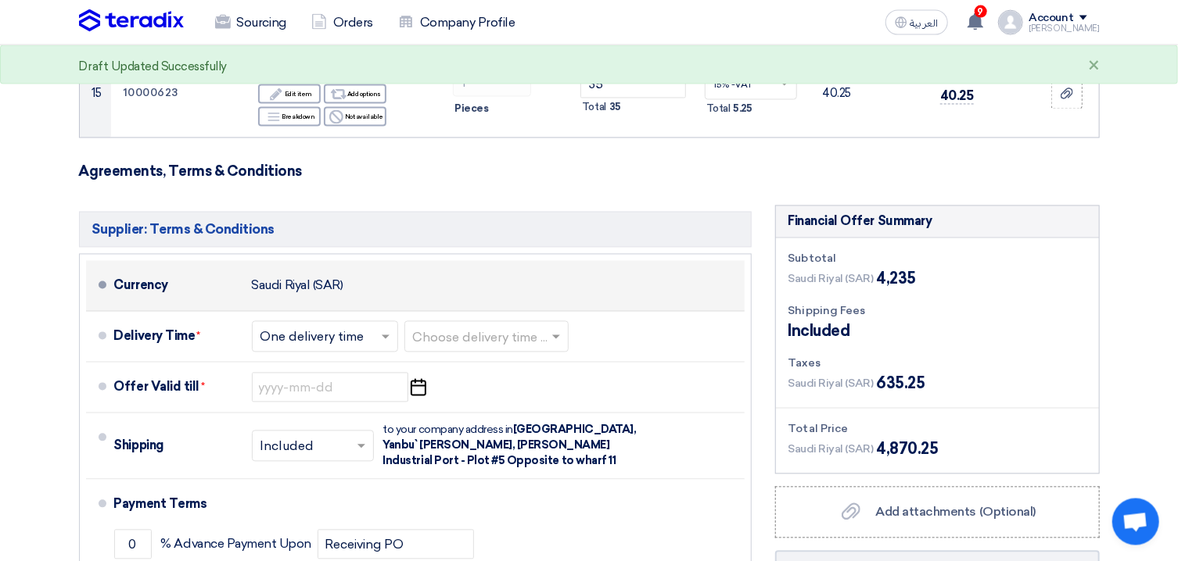
scroll to position [1509, 0]
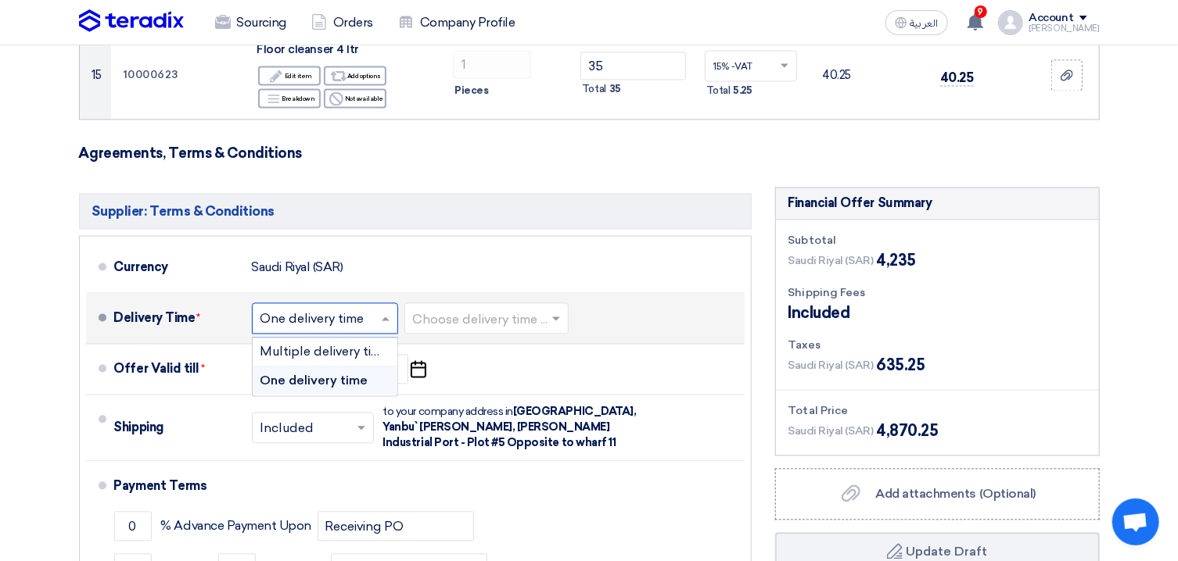
click at [332, 320] on input "text" at bounding box center [325, 321] width 131 height 23
click at [457, 323] on input "text" at bounding box center [487, 321] width 149 height 23
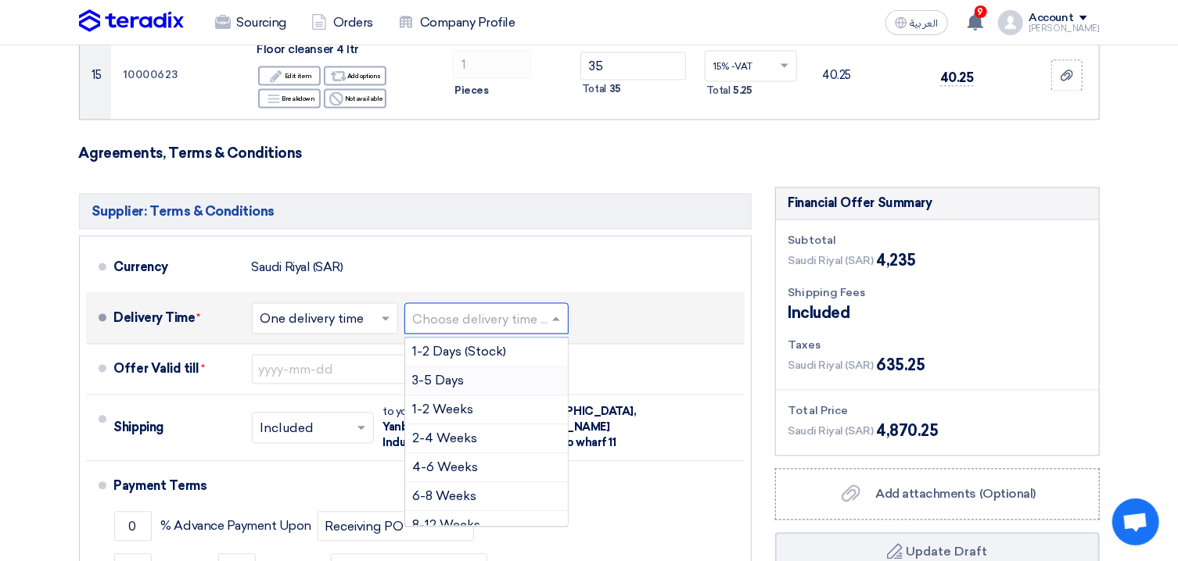
drag, startPoint x: 463, startPoint y: 386, endPoint x: 369, endPoint y: 384, distance: 93.9
click at [462, 386] on span "3-5 Days" at bounding box center [439, 381] width 52 height 15
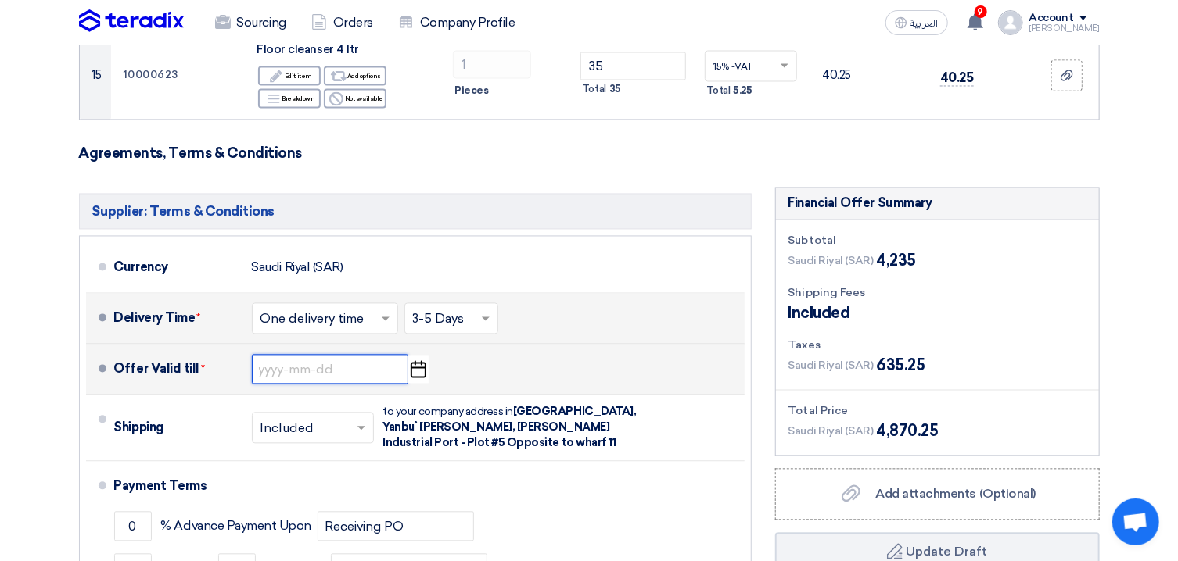
click at [300, 382] on input at bounding box center [330, 370] width 156 height 30
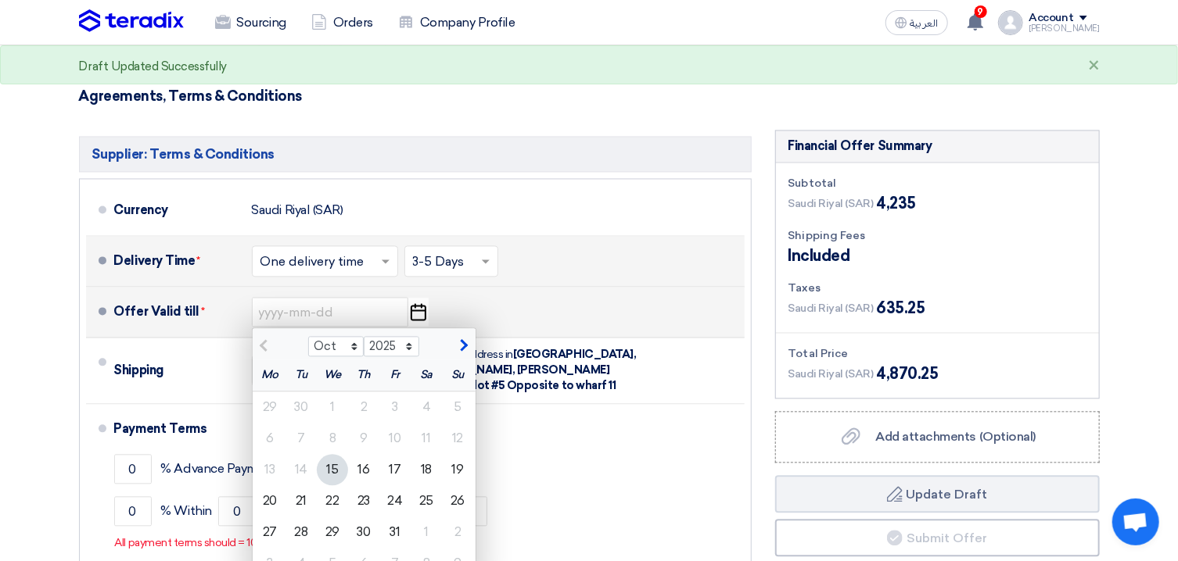
scroll to position [1592, 0]
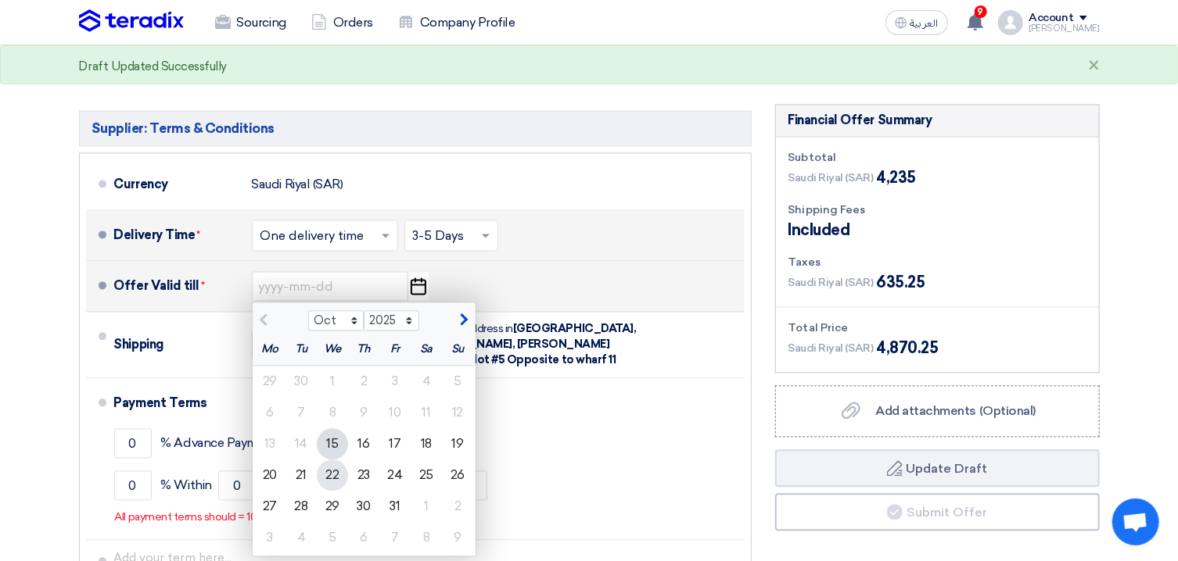
click at [332, 476] on div "22" at bounding box center [332, 475] width 31 height 31
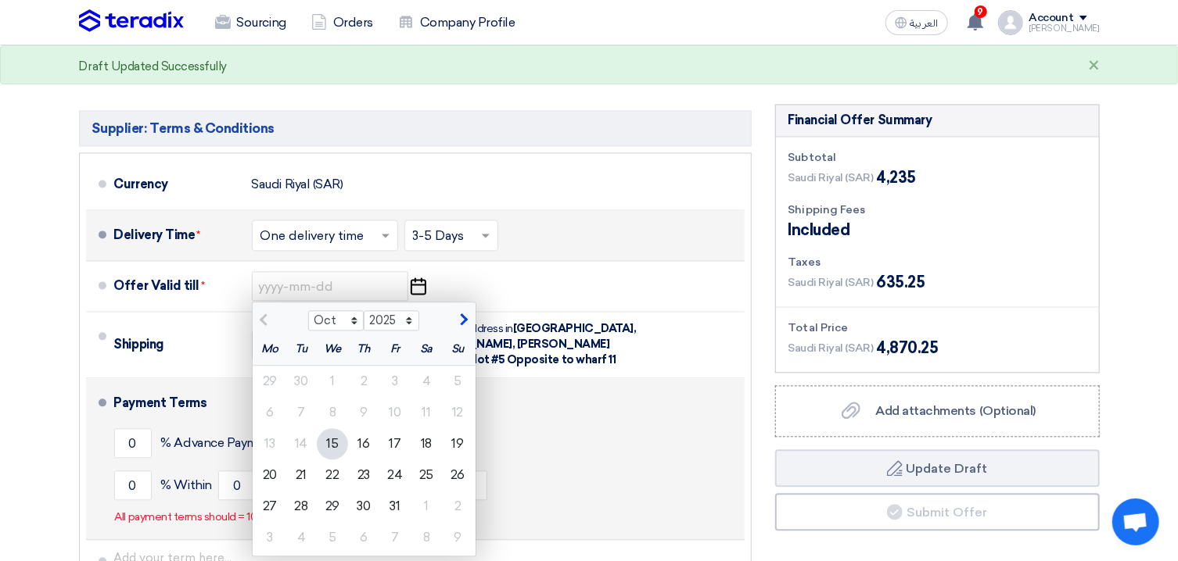
type input "[DATE]"
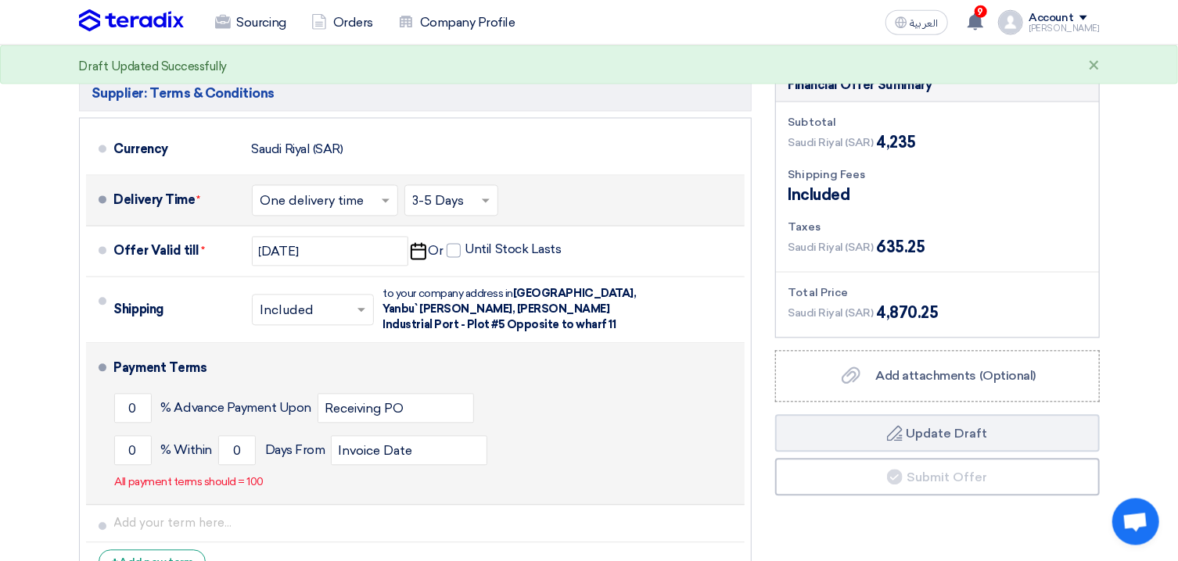
scroll to position [1677, 0]
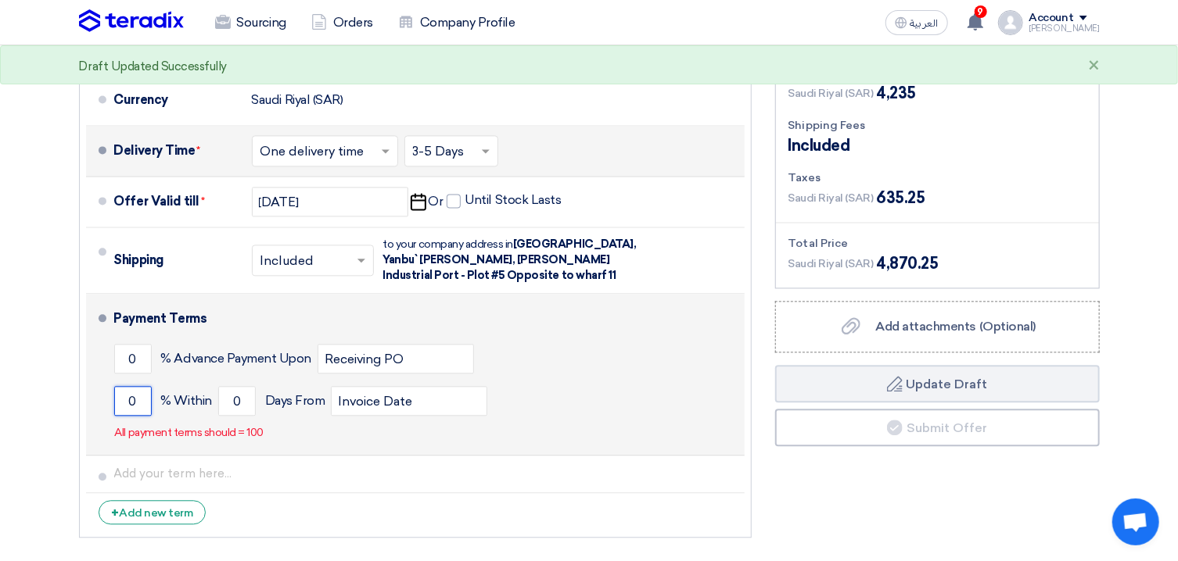
click at [133, 403] on input "0" at bounding box center [133, 401] width 38 height 30
click at [133, 402] on input "0" at bounding box center [133, 401] width 38 height 30
type input "100"
click at [236, 405] on input "0" at bounding box center [237, 401] width 38 height 30
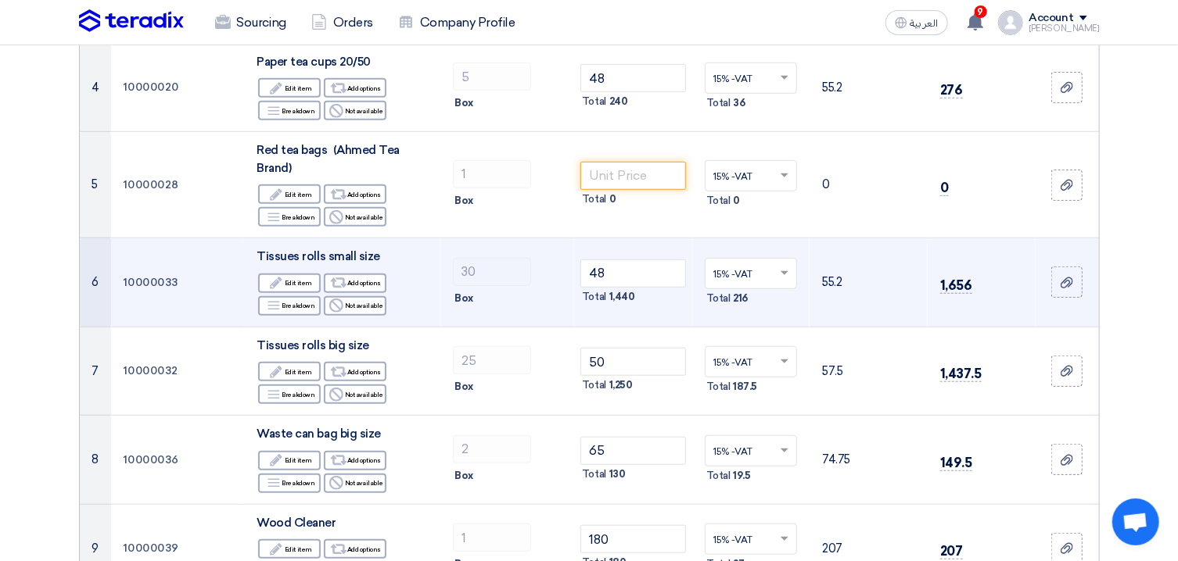
scroll to position [167, 0]
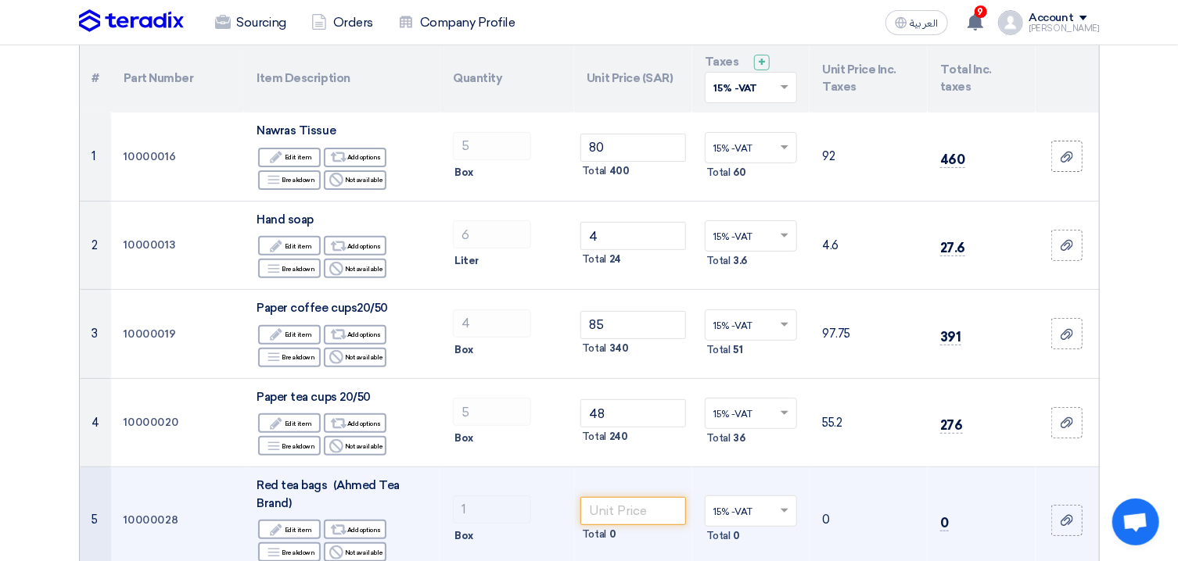
type input "30"
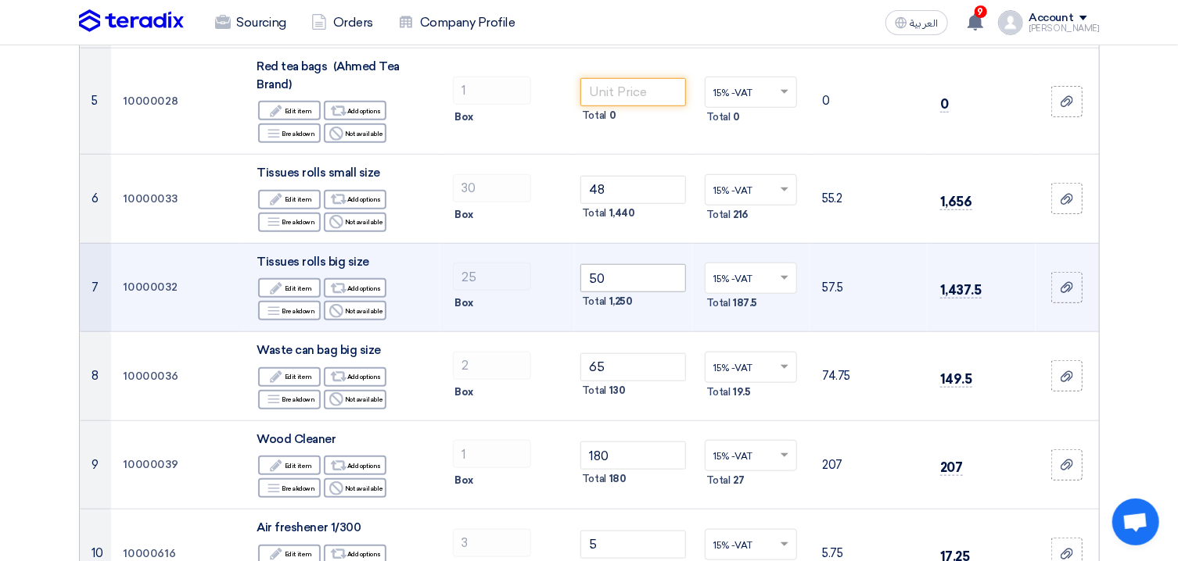
scroll to position [1006, 0]
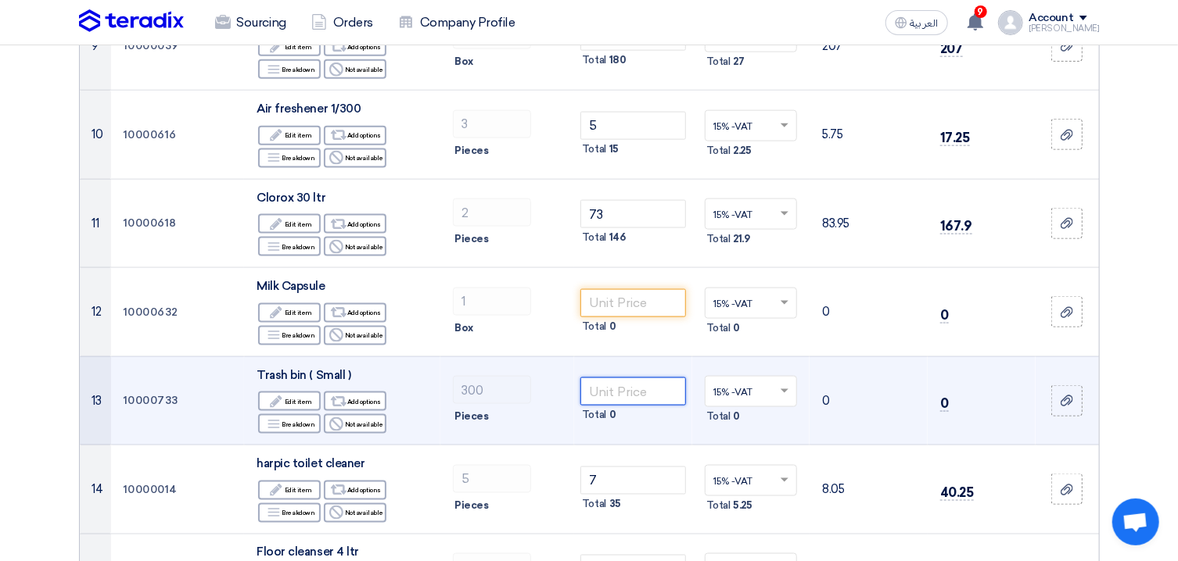
click at [637, 404] on input "number" at bounding box center [633, 392] width 106 height 28
type input "4"
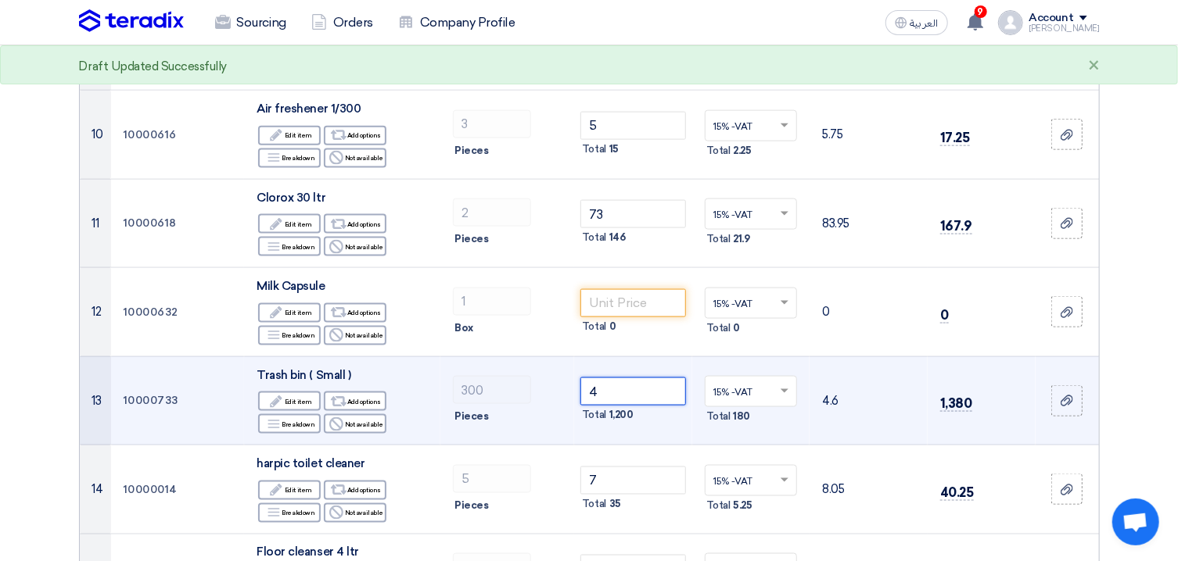
click at [599, 396] on input "4" at bounding box center [633, 392] width 106 height 28
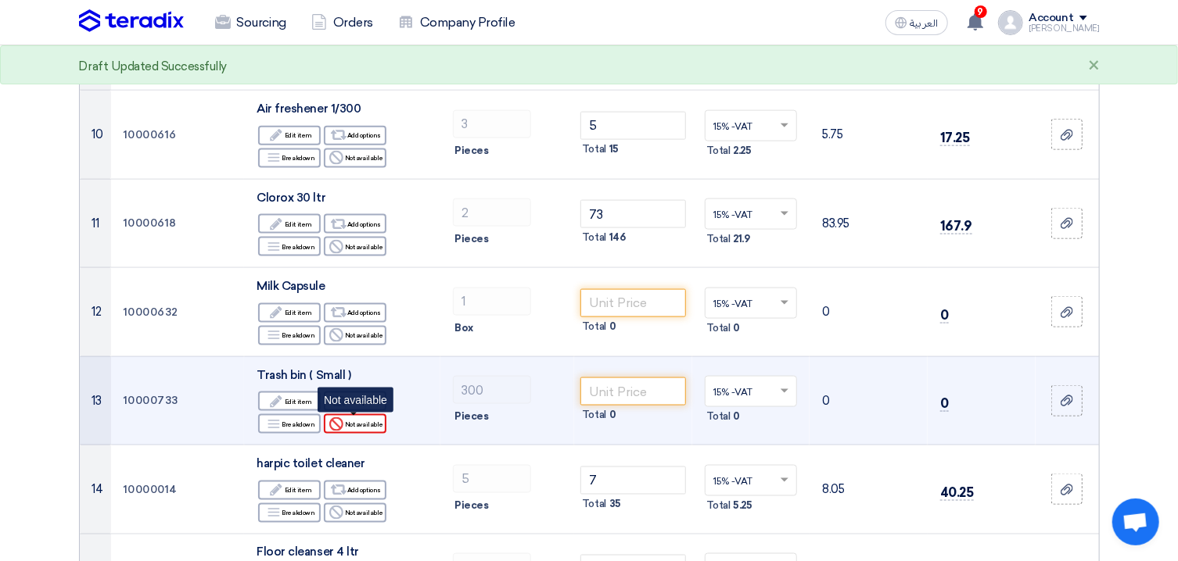
click at [346, 424] on div "Reject Not available" at bounding box center [355, 424] width 63 height 20
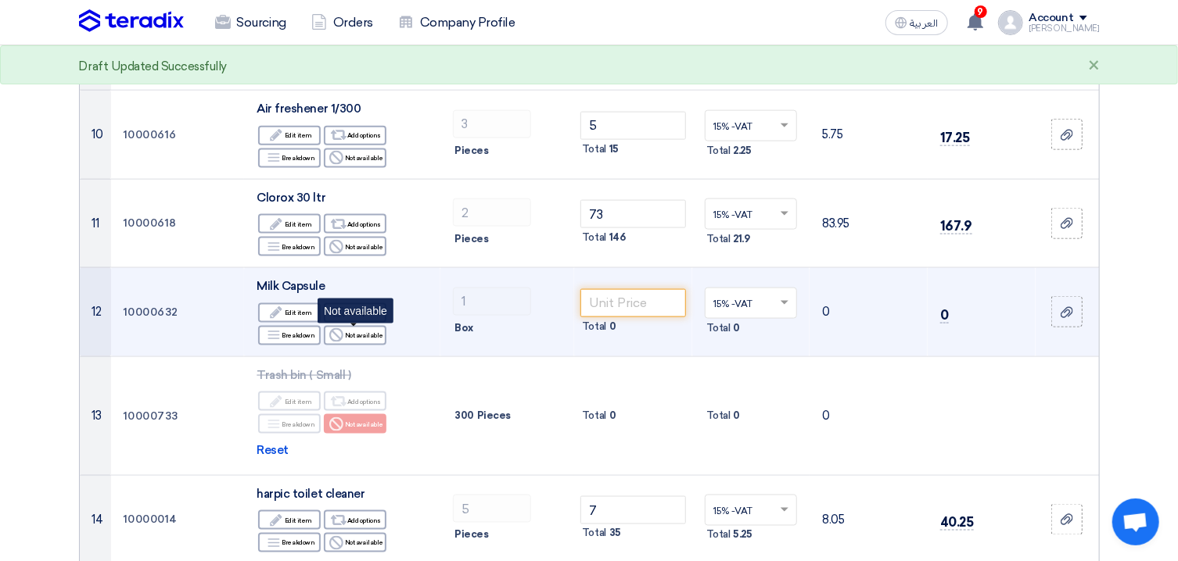
drag, startPoint x: 375, startPoint y: 336, endPoint x: 526, endPoint y: 311, distance: 153.8
click at [382, 338] on div "Reject Not available" at bounding box center [355, 336] width 63 height 20
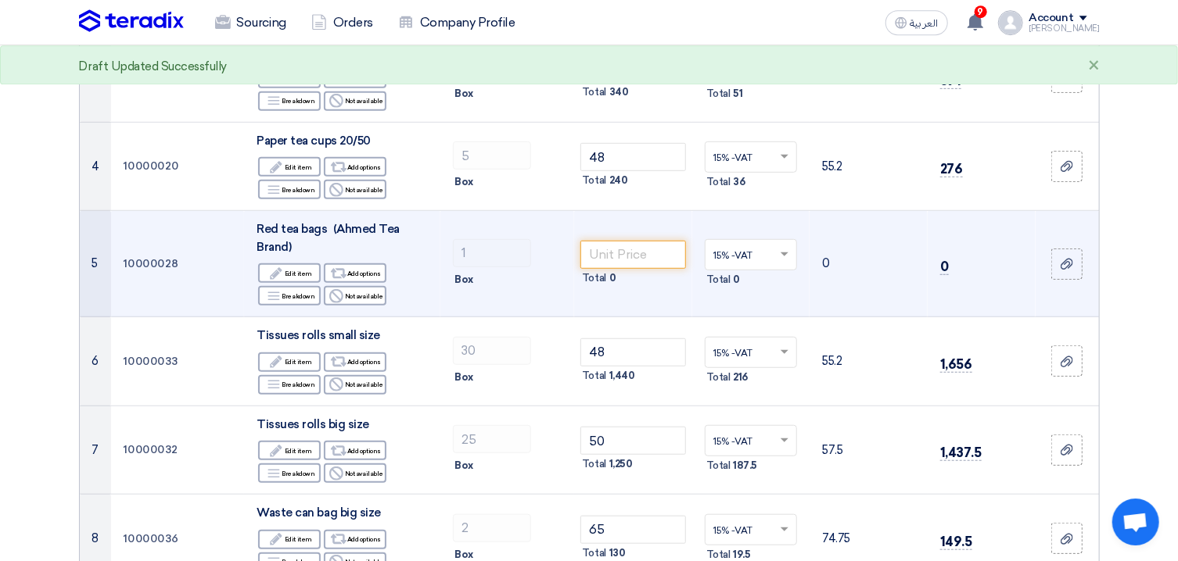
scroll to position [419, 0]
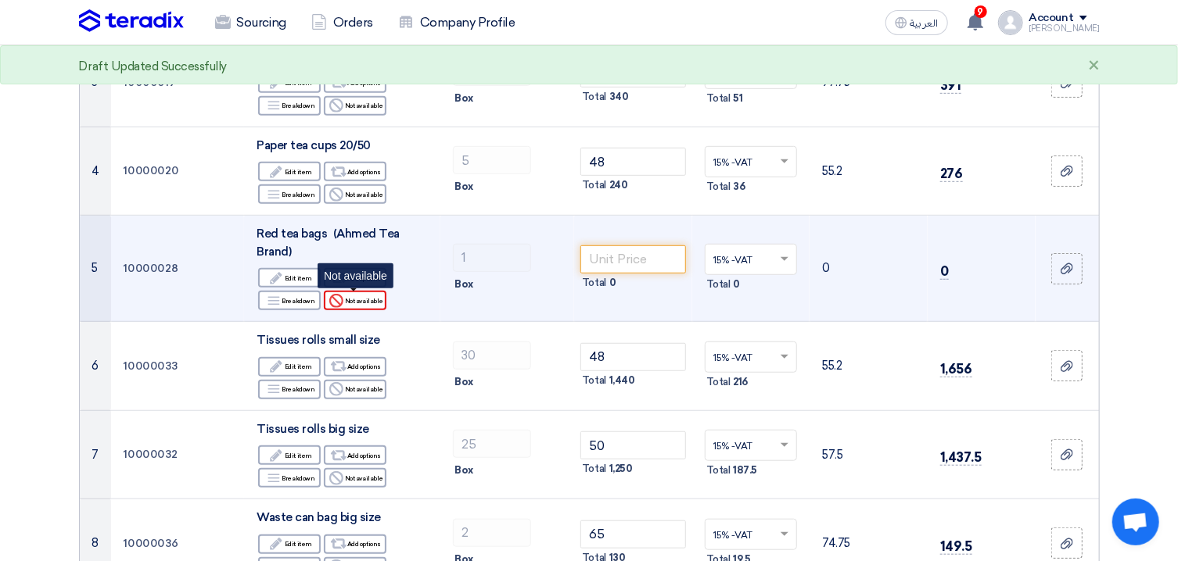
click at [351, 299] on div "Reject Not available" at bounding box center [355, 301] width 63 height 20
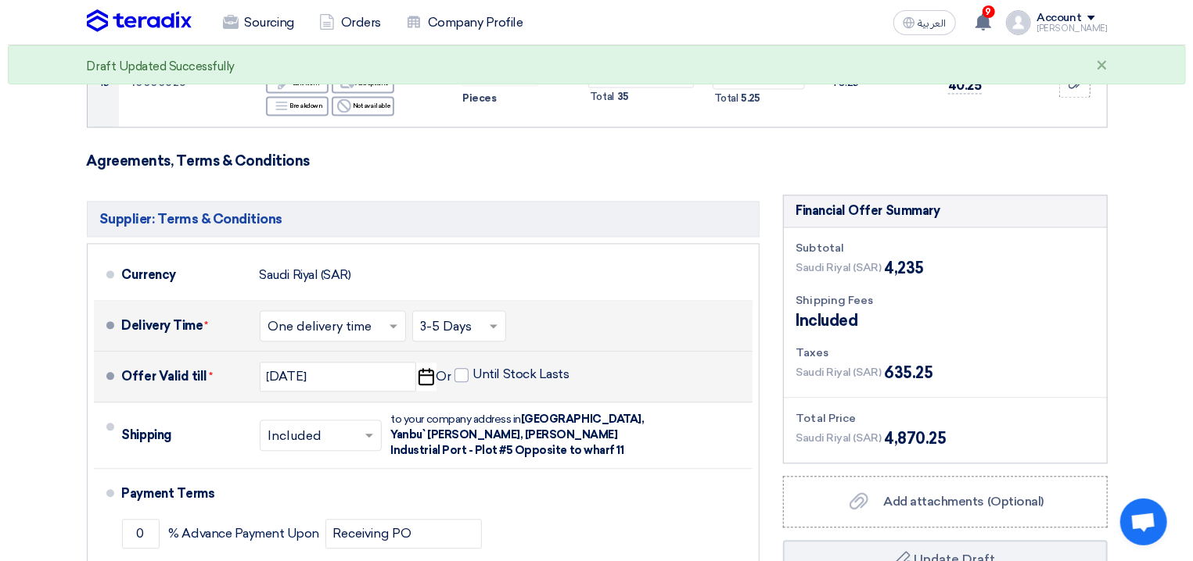
scroll to position [2011, 0]
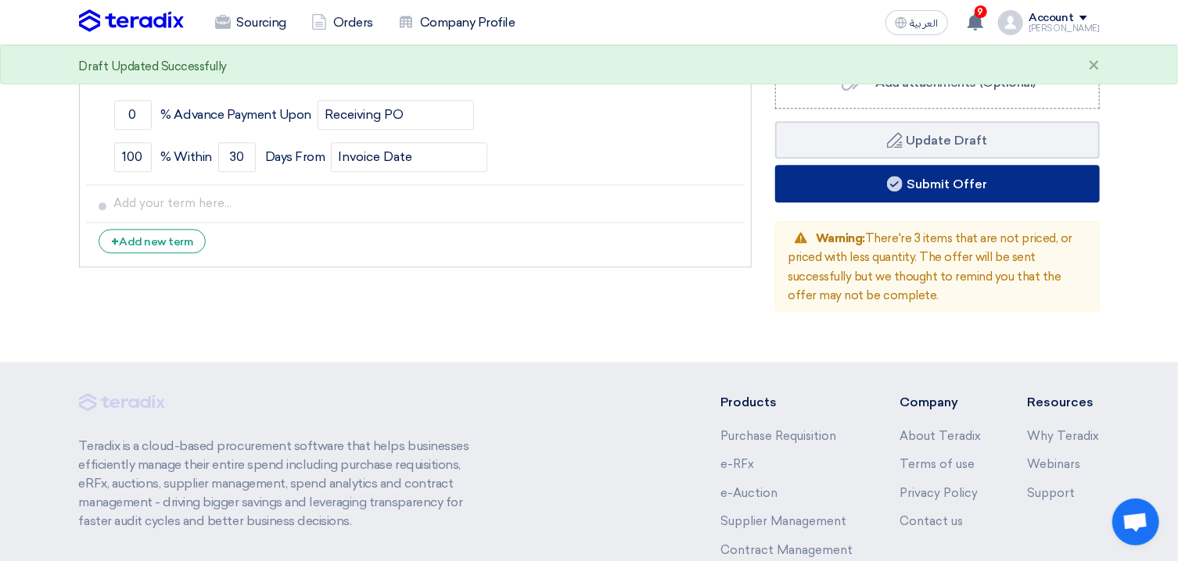
click at [927, 189] on button "Submit Offer" at bounding box center [937, 184] width 325 height 38
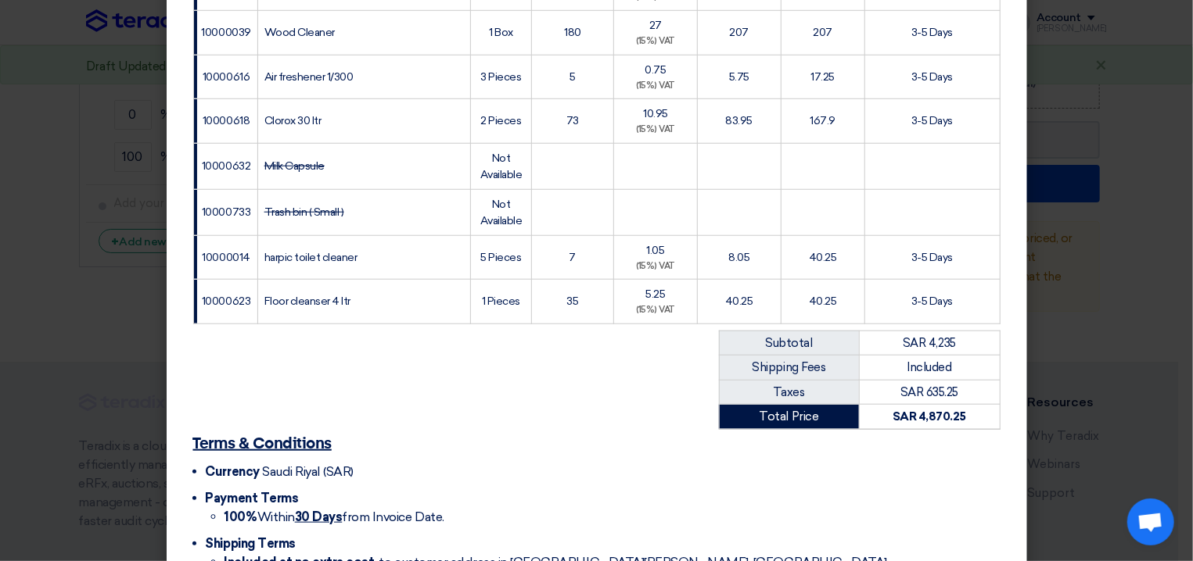
scroll to position [766, 0]
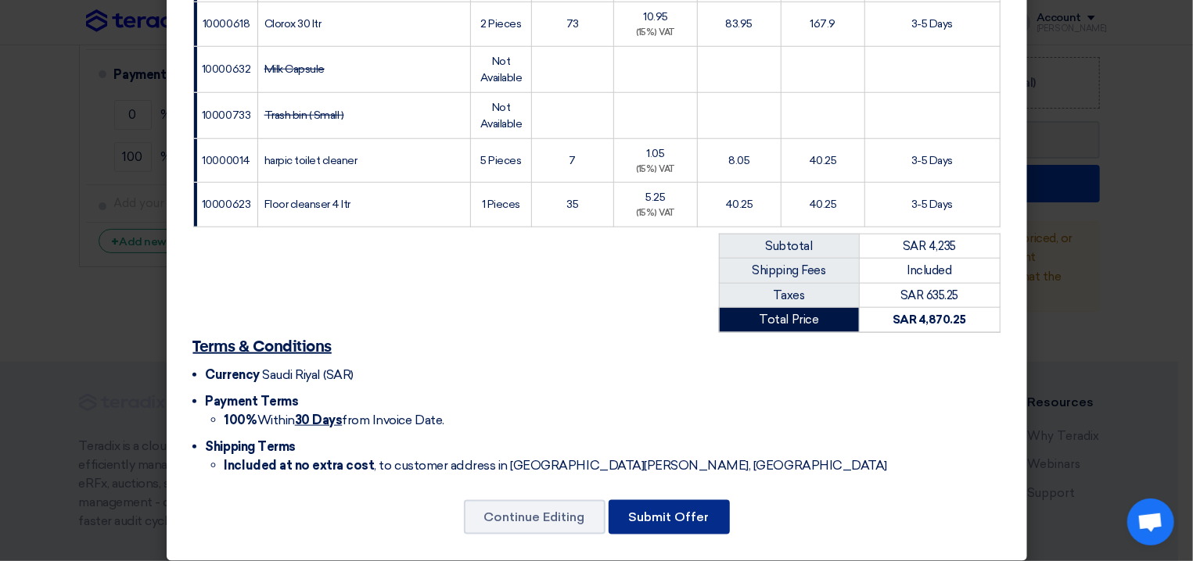
click at [657, 507] on button "Submit Offer" at bounding box center [668, 517] width 121 height 34
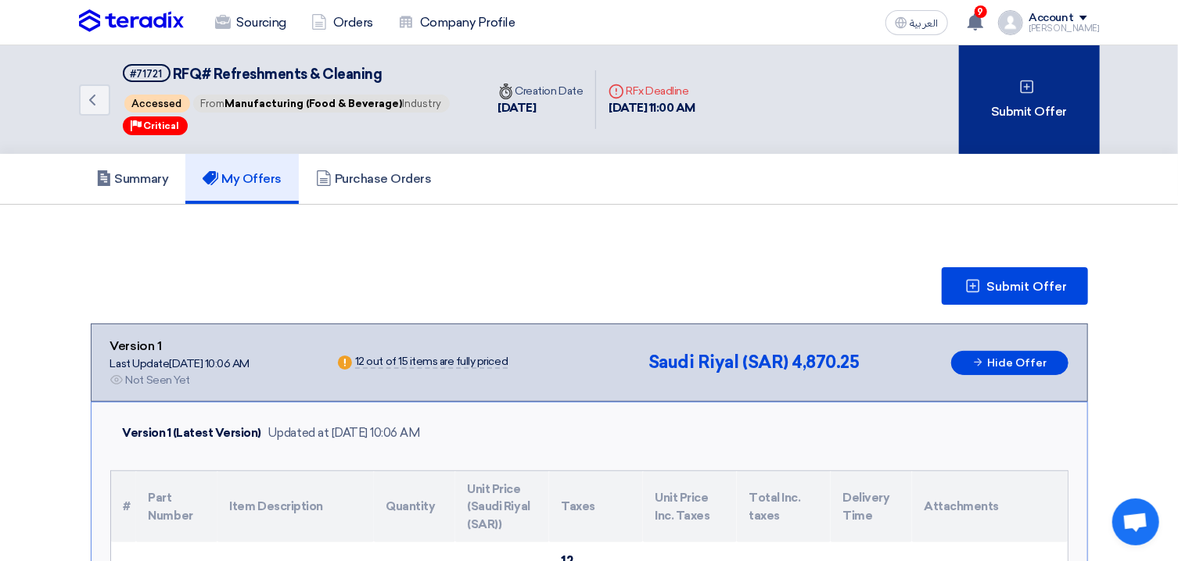
click at [1046, 135] on div "Submit Offer" at bounding box center [1029, 99] width 141 height 109
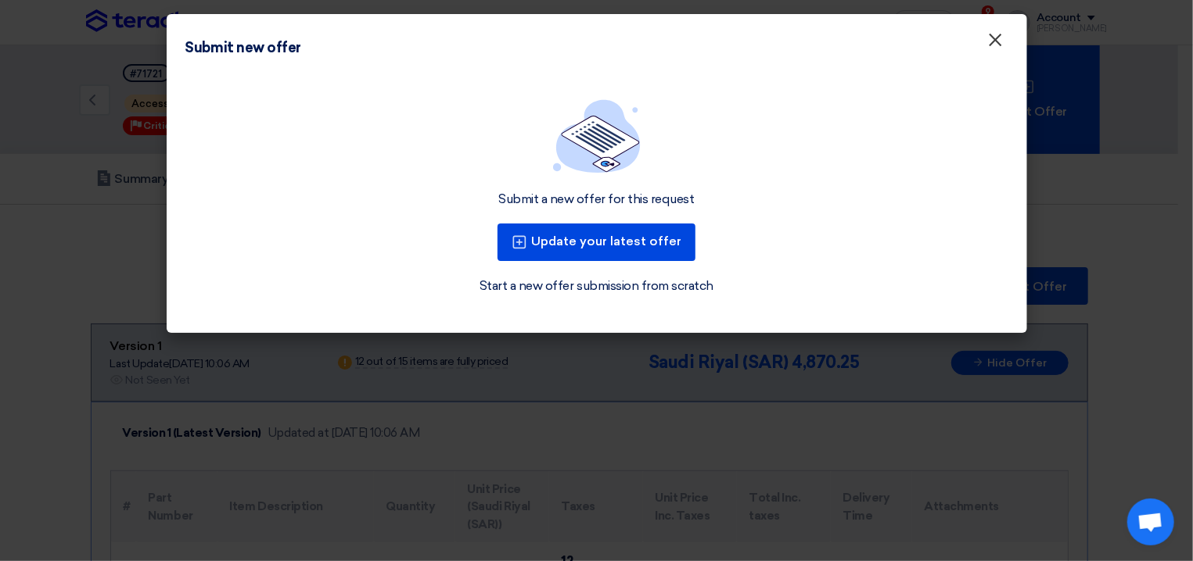
click at [1002, 54] on span "×" at bounding box center [996, 43] width 16 height 31
